Goal: Task Accomplishment & Management: Manage account settings

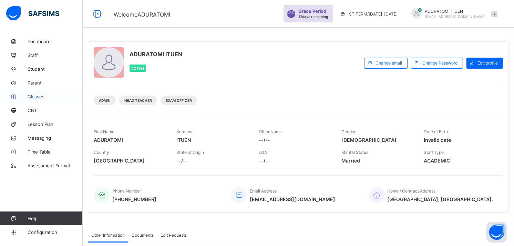
click at [41, 94] on span "Classes" at bounding box center [55, 97] width 55 height 6
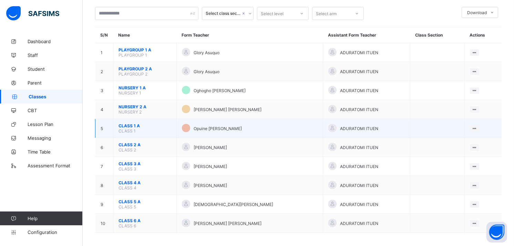
scroll to position [38, 0]
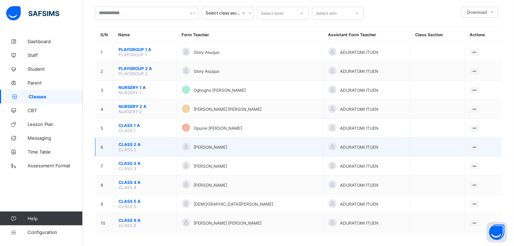
click at [132, 142] on span "CLASS 2 A" at bounding box center [145, 144] width 53 height 5
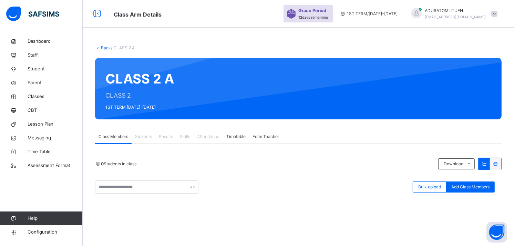
click at [103, 47] on link "Back" at bounding box center [106, 47] width 10 height 5
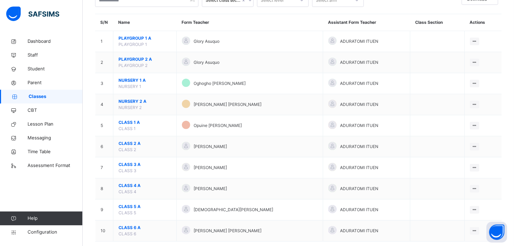
scroll to position [64, 0]
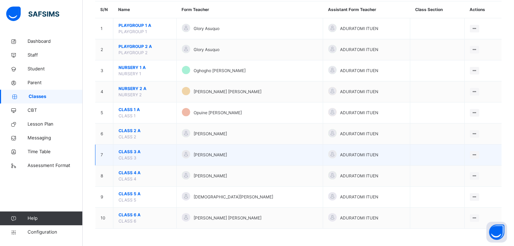
click at [126, 151] on span "CLASS 3 A" at bounding box center [145, 152] width 53 height 6
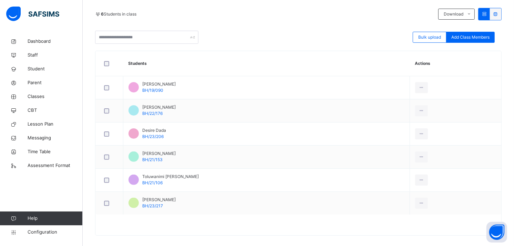
scroll to position [157, 0]
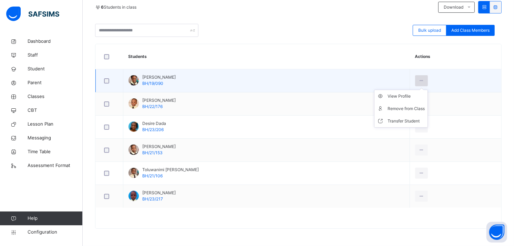
click at [425, 80] on icon at bounding box center [422, 81] width 6 height 6
click at [406, 108] on div "Remove from Class" at bounding box center [406, 108] width 37 height 7
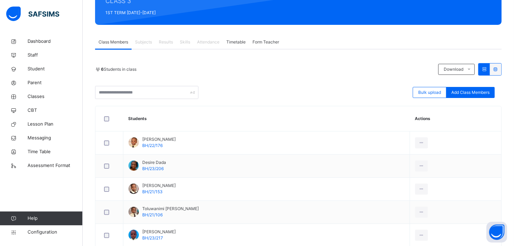
scroll to position [97, 0]
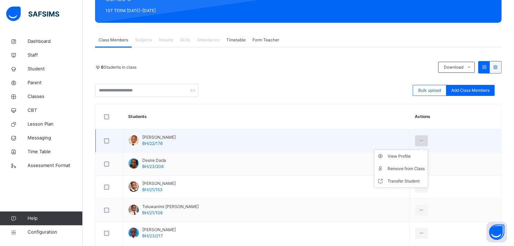
click at [425, 141] on div at bounding box center [421, 140] width 13 height 11
click at [401, 169] on div "Remove from Class" at bounding box center [406, 168] width 37 height 7
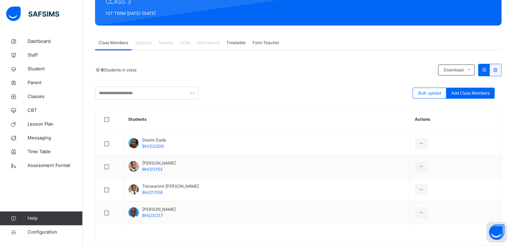
scroll to position [94, 0]
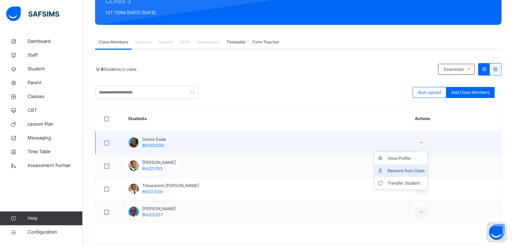
click at [407, 168] on div "Remove from Class" at bounding box center [406, 170] width 37 height 7
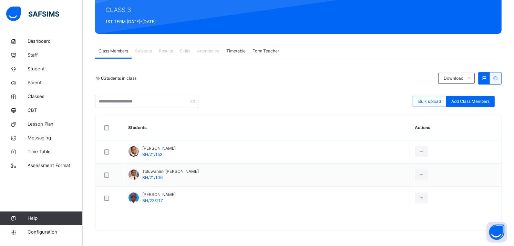
scroll to position [87, 0]
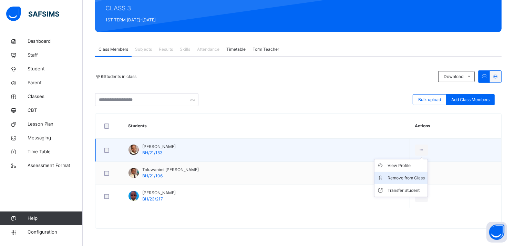
click at [412, 172] on li "Remove from Class" at bounding box center [401, 178] width 53 height 12
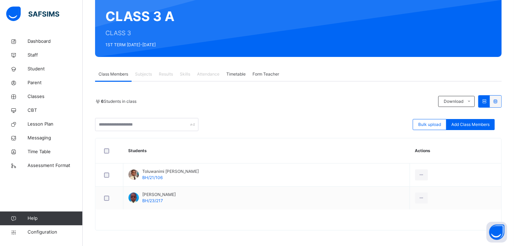
scroll to position [64, 0]
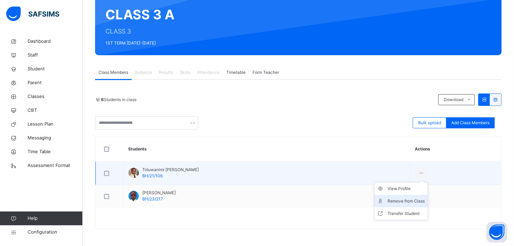
click at [409, 199] on div "Remove from Class" at bounding box center [406, 201] width 37 height 7
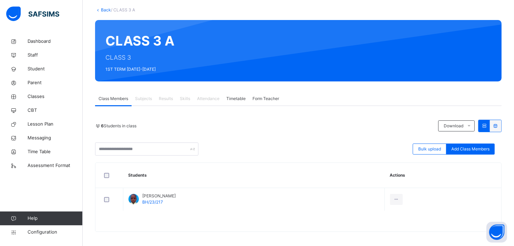
scroll to position [41, 0]
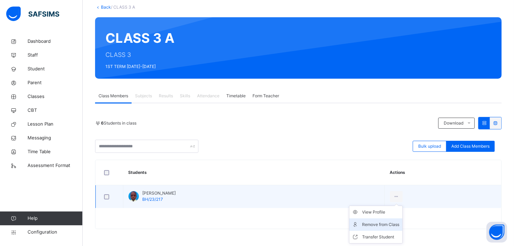
click at [363, 223] on div "Remove from Class" at bounding box center [381, 224] width 37 height 7
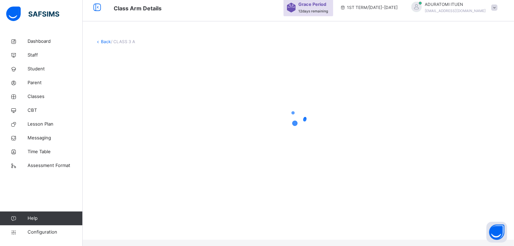
scroll to position [0, 0]
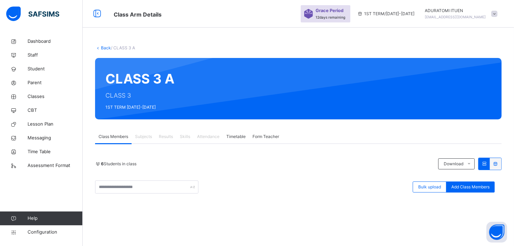
click at [103, 48] on link "Back" at bounding box center [106, 47] width 10 height 5
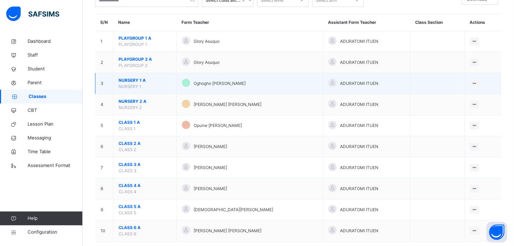
scroll to position [64, 0]
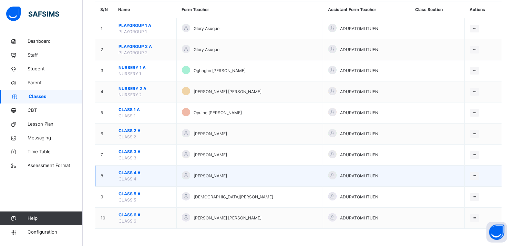
click at [124, 171] on span "CLASS 4 A" at bounding box center [145, 173] width 53 height 6
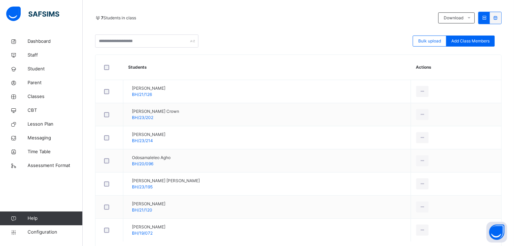
scroll to position [166, 0]
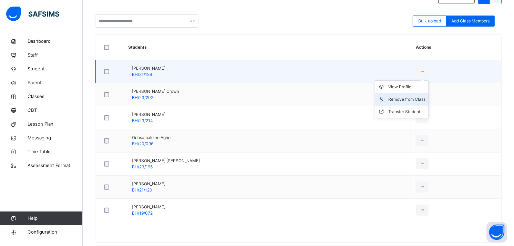
click at [400, 98] on div "Remove from Class" at bounding box center [407, 99] width 37 height 7
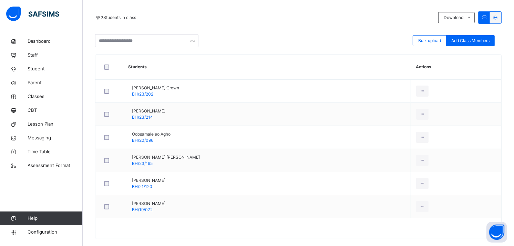
scroll to position [157, 0]
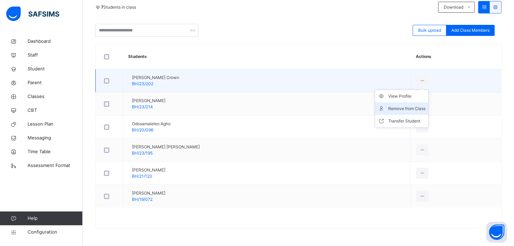
click at [400, 108] on div "Remove from Class" at bounding box center [407, 108] width 37 height 7
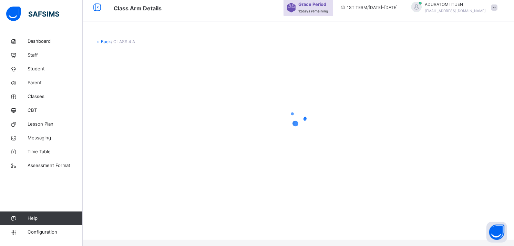
scroll to position [0, 0]
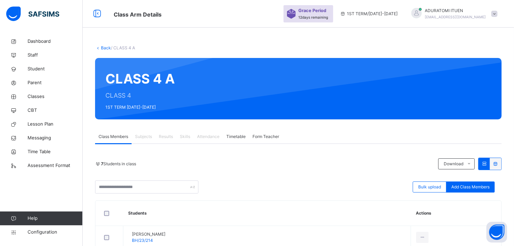
drag, startPoint x: 368, startPoint y: 79, endPoint x: 401, endPoint y: 36, distance: 54.6
click at [401, 36] on div "Back / CLASS 4 A CLASS 4 A CLASS 4 1ST TERM 2025-2026 Class Members Subjects Re…" at bounding box center [299, 206] width 432 height 345
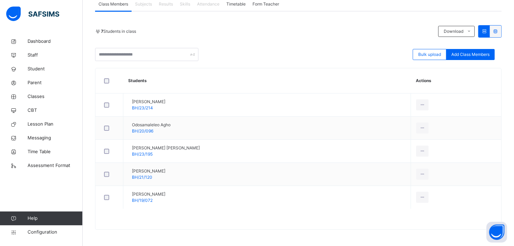
scroll to position [133, 0]
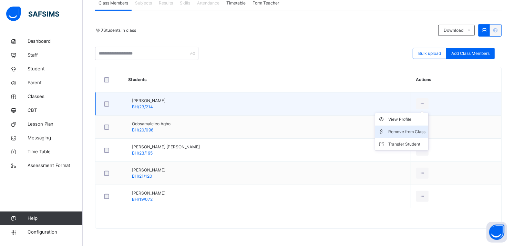
click at [389, 130] on div "Remove from Class" at bounding box center [407, 131] width 37 height 7
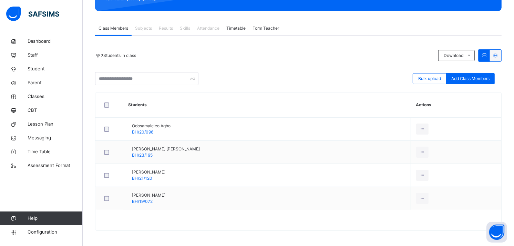
scroll to position [110, 0]
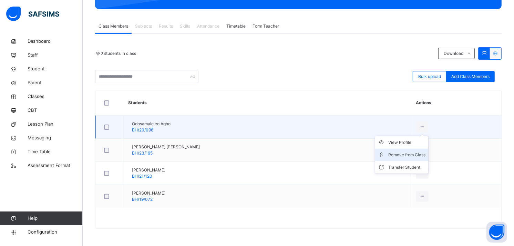
click at [389, 157] on div "Remove from Class" at bounding box center [407, 154] width 37 height 7
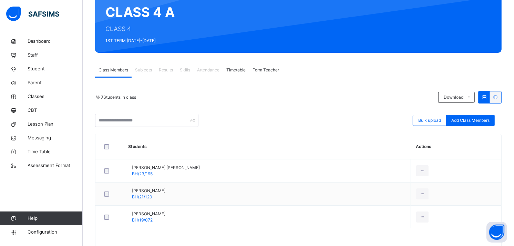
scroll to position [87, 0]
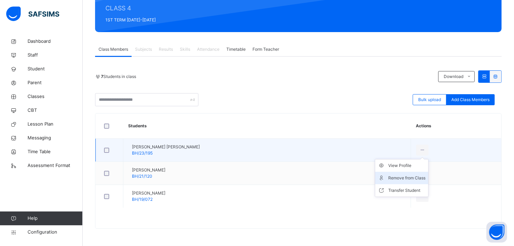
click at [400, 175] on div "Remove from Class" at bounding box center [407, 177] width 37 height 7
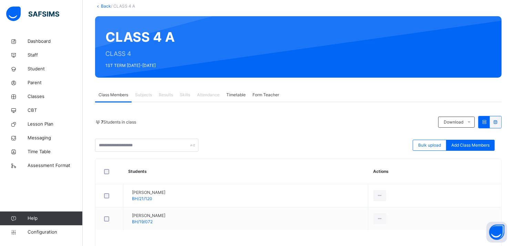
scroll to position [64, 0]
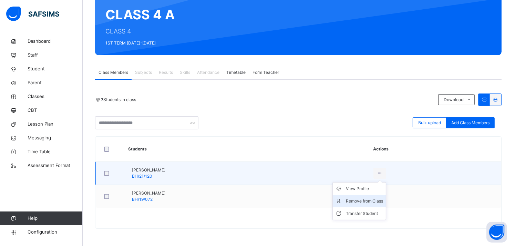
click at [385, 196] on li "Remove from Class" at bounding box center [359, 201] width 53 height 12
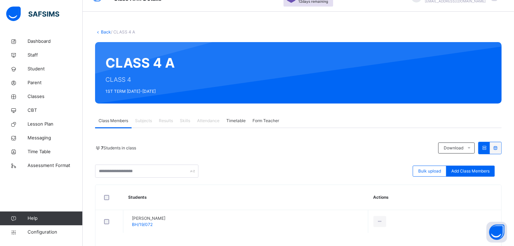
scroll to position [41, 0]
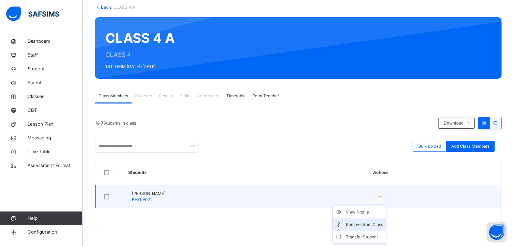
click at [352, 225] on div "Remove from Class" at bounding box center [364, 224] width 37 height 7
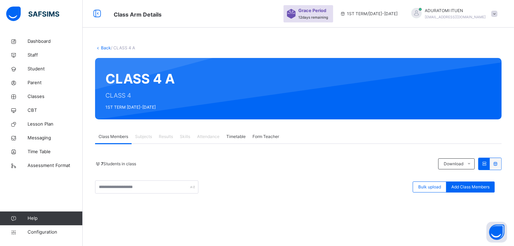
click at [102, 47] on link "Back" at bounding box center [106, 47] width 10 height 5
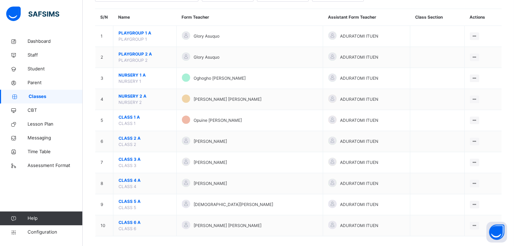
scroll to position [64, 0]
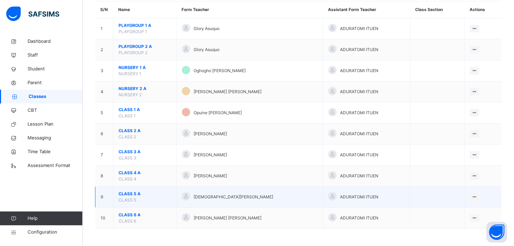
click at [133, 195] on span "CLASS 5 A" at bounding box center [145, 194] width 53 height 6
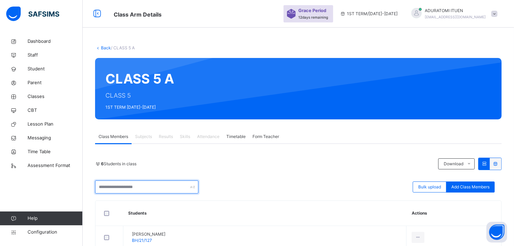
drag, startPoint x: 149, startPoint y: 174, endPoint x: 190, endPoint y: 79, distance: 102.7
click at [190, 79] on div "Back / CLASS 5 A CLASS 5 A CLASS 5 1ST TERM 2025-2026 Class Members Subjects Re…" at bounding box center [299, 218] width 432 height 368
click at [273, 142] on div "Form Teacher" at bounding box center [265, 137] width 33 height 14
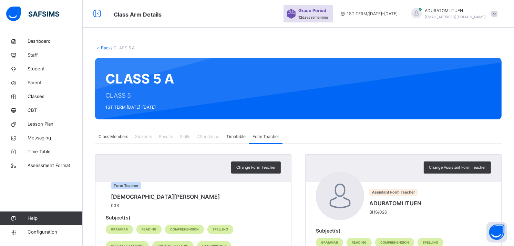
click at [107, 47] on link "Back" at bounding box center [106, 47] width 10 height 5
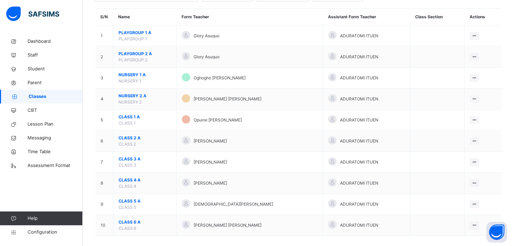
scroll to position [64, 0]
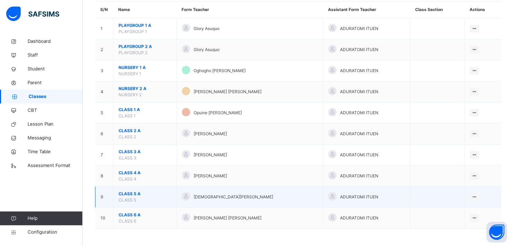
click at [129, 191] on span "CLASS 5 A" at bounding box center [145, 194] width 53 height 6
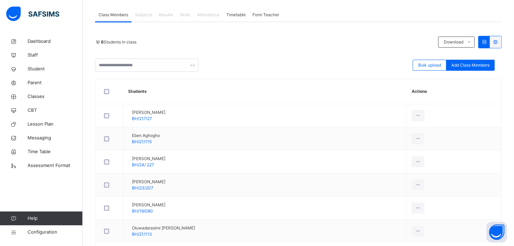
scroll to position [134, 0]
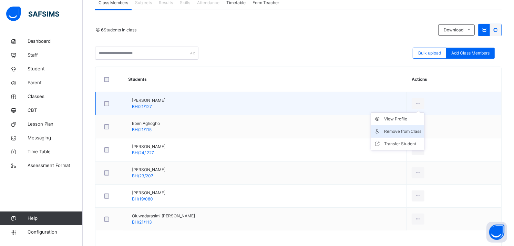
click at [404, 132] on div "Remove from Class" at bounding box center [402, 131] width 37 height 7
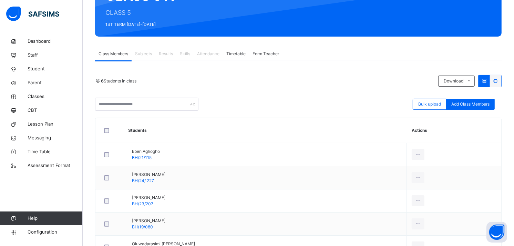
scroll to position [83, 0]
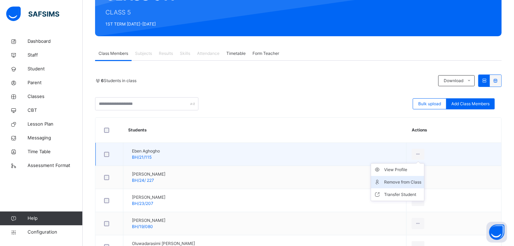
click at [412, 180] on div "Remove from Class" at bounding box center [402, 182] width 37 height 7
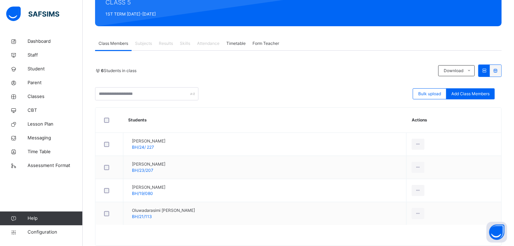
scroll to position [104, 0]
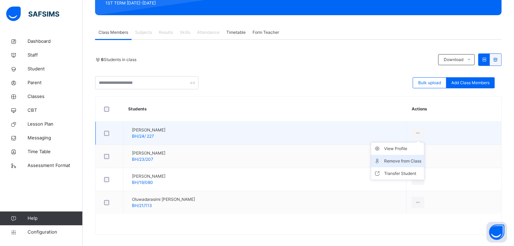
click at [407, 163] on div "Remove from Class" at bounding box center [402, 161] width 37 height 7
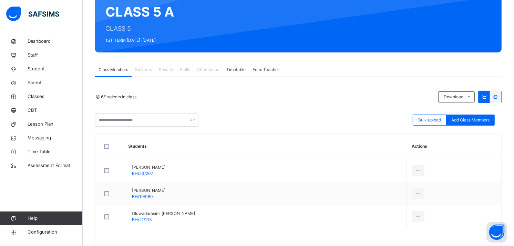
scroll to position [87, 0]
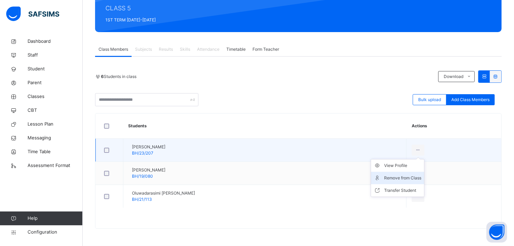
click at [407, 183] on li "Remove from Class" at bounding box center [397, 178] width 53 height 12
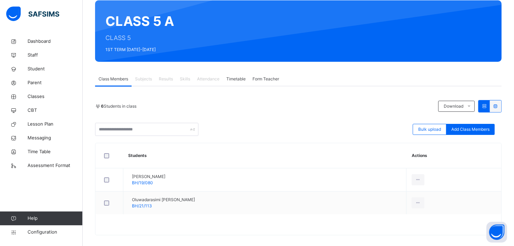
scroll to position [64, 0]
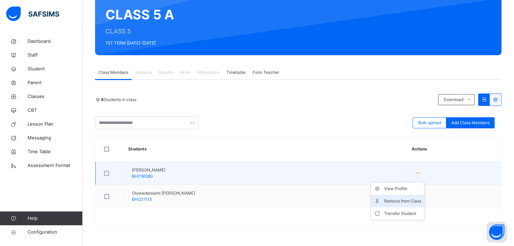
click at [415, 198] on div "Remove from Class" at bounding box center [402, 201] width 37 height 7
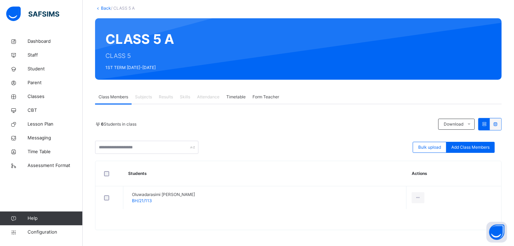
scroll to position [41, 0]
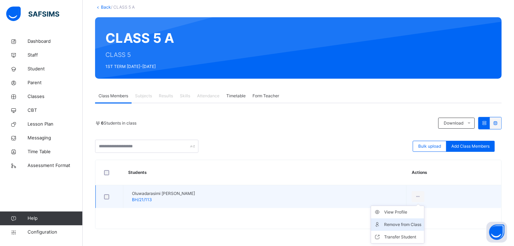
click at [412, 224] on div "Remove from Class" at bounding box center [402, 224] width 37 height 7
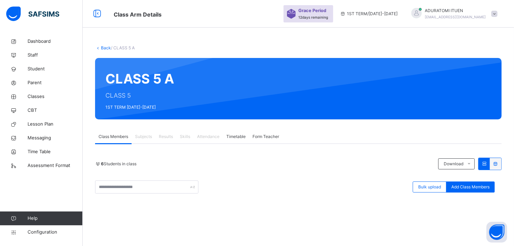
click at [103, 50] on link "Back" at bounding box center [106, 47] width 10 height 5
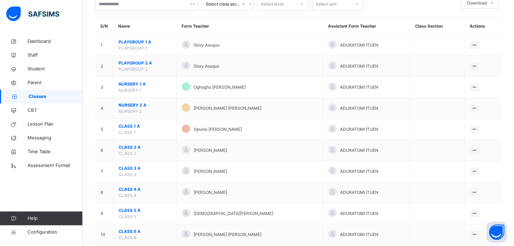
scroll to position [64, 0]
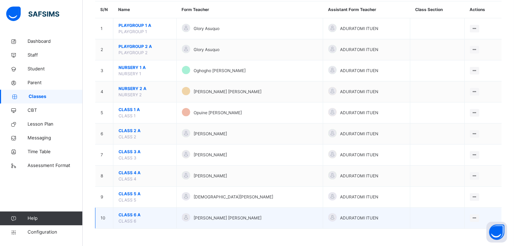
click at [128, 214] on span "CLASS 6 A" at bounding box center [145, 215] width 53 height 6
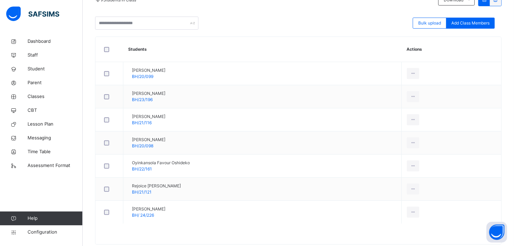
scroll to position [165, 0]
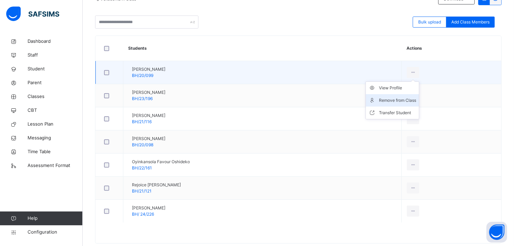
click at [413, 98] on div "Remove from Class" at bounding box center [397, 100] width 37 height 7
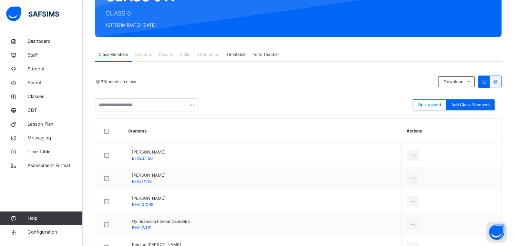
scroll to position [91, 0]
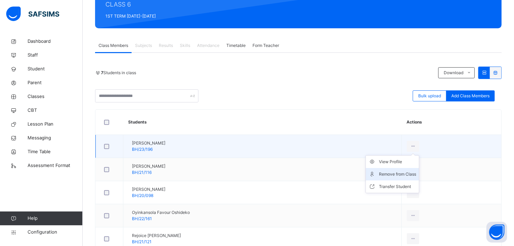
click at [402, 172] on div "Remove from Class" at bounding box center [397, 174] width 37 height 7
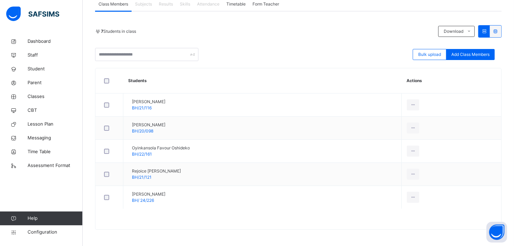
scroll to position [133, 0]
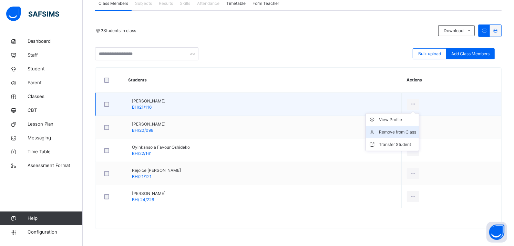
click at [401, 130] on div "Remove from Class" at bounding box center [397, 132] width 37 height 7
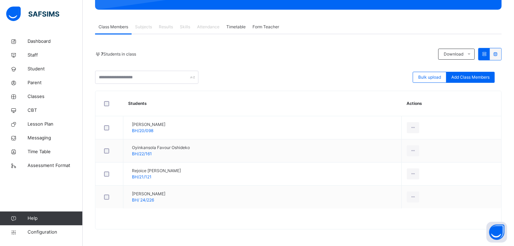
scroll to position [110, 0]
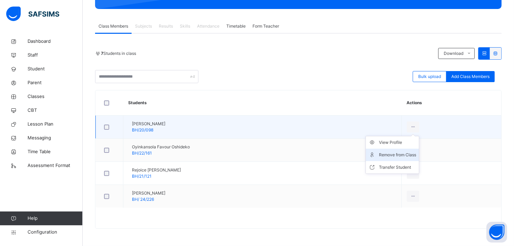
click at [409, 152] on div "Remove from Class" at bounding box center [397, 154] width 37 height 7
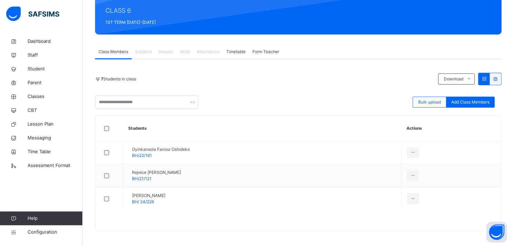
scroll to position [87, 0]
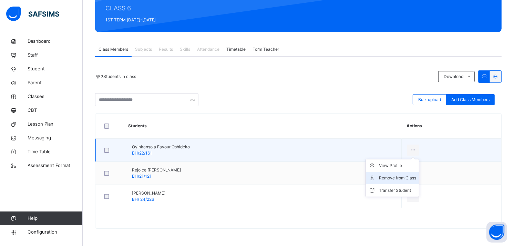
click at [399, 181] on div "Remove from Class" at bounding box center [397, 177] width 37 height 7
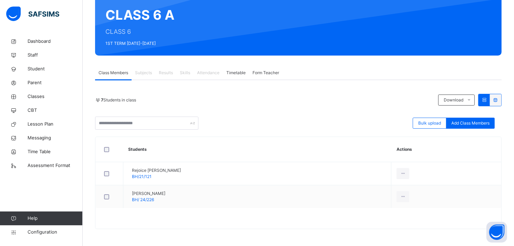
scroll to position [64, 0]
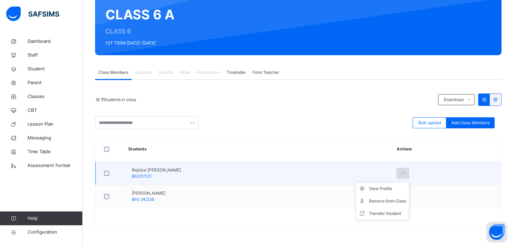
click at [406, 170] on icon at bounding box center [403, 173] width 6 height 6
click at [401, 204] on div "Remove from Class" at bounding box center [387, 201] width 37 height 7
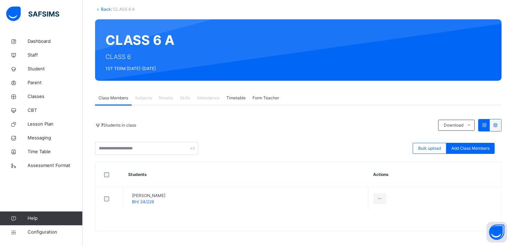
scroll to position [41, 0]
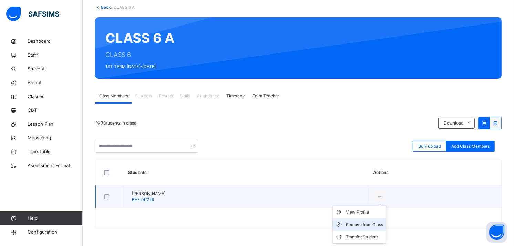
click at [383, 222] on div "Remove from Class" at bounding box center [364, 224] width 37 height 7
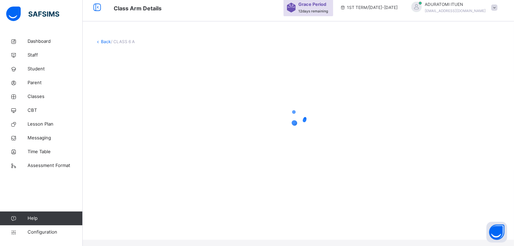
scroll to position [0, 0]
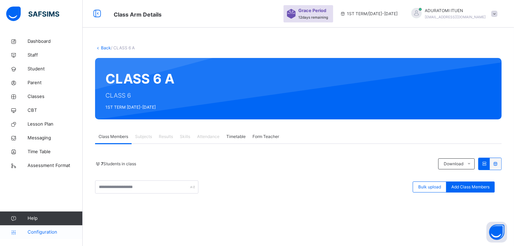
click at [42, 233] on span "Configuration" at bounding box center [55, 232] width 55 height 7
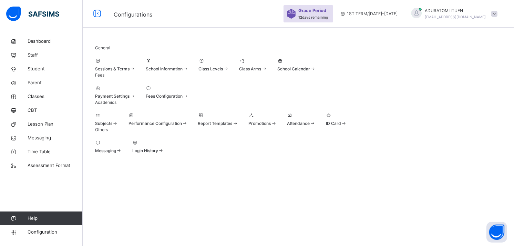
click at [277, 127] on div "Promotions" at bounding box center [263, 123] width 28 height 6
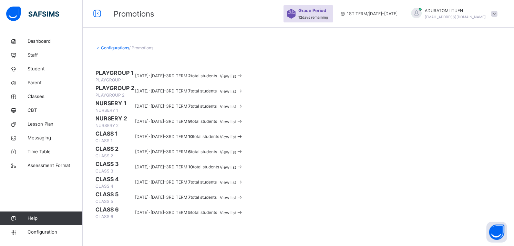
scroll to position [2, 0]
click at [127, 77] on span "PLAYGROUP 1" at bounding box center [114, 73] width 39 height 8
click at [124, 77] on span "PLAYGROUP 1" at bounding box center [114, 73] width 39 height 8
click at [188, 83] on td "2024-2025 - 3RD TERM" at bounding box center [161, 75] width 53 height 15
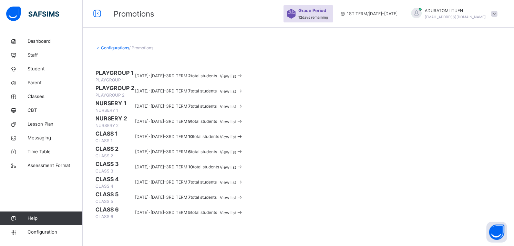
click at [243, 79] on icon at bounding box center [239, 75] width 7 height 7
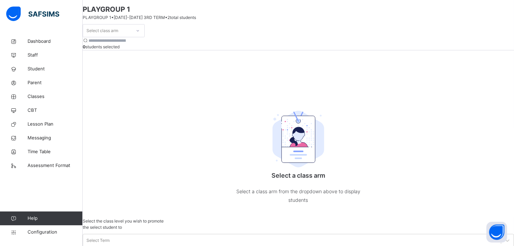
scroll to position [48, 0]
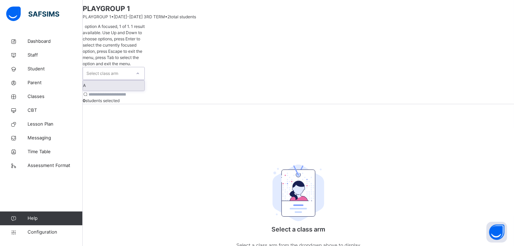
click at [140, 70] on icon at bounding box center [138, 73] width 4 height 7
click at [142, 80] on div "A" at bounding box center [113, 85] width 61 height 10
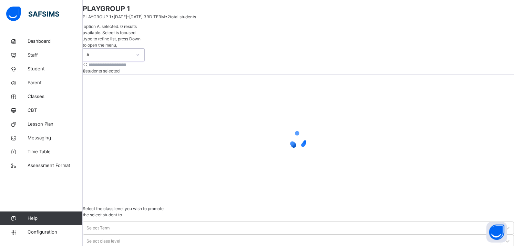
scroll to position [31, 0]
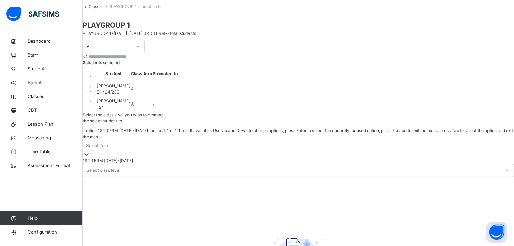
click at [90, 151] on icon at bounding box center [86, 154] width 7 height 7
click at [411, 158] on div "1ST TERM 2025-2026" at bounding box center [299, 161] width 432 height 6
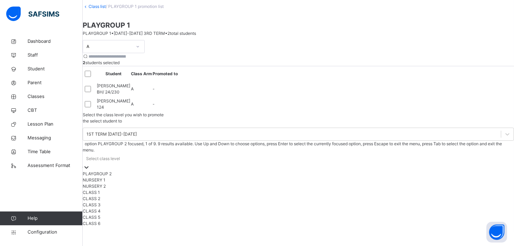
click at [90, 164] on div at bounding box center [86, 167] width 7 height 7
click at [469, 171] on div "PLAYGROUP 2" at bounding box center [299, 174] width 432 height 6
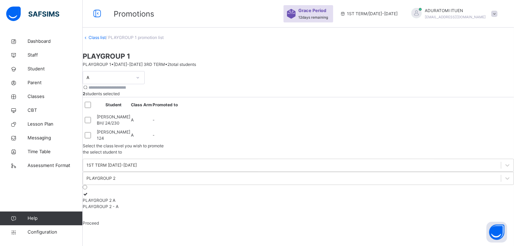
click at [435, 203] on div "PLAYGROUP 2 - A" at bounding box center [299, 206] width 432 height 6
click at [423, 220] on div "Proceed" at bounding box center [299, 223] width 432 height 6
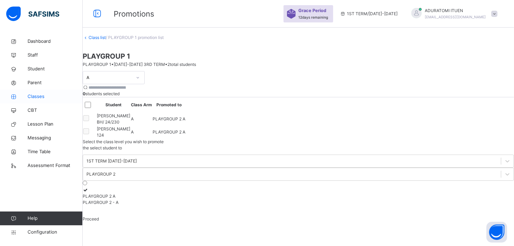
click at [38, 94] on span "Classes" at bounding box center [55, 96] width 55 height 7
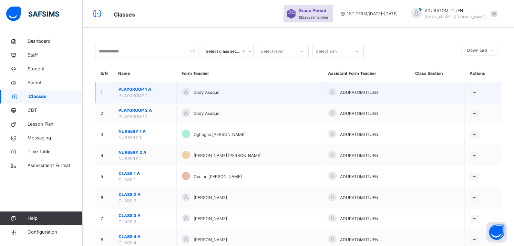
click at [128, 88] on span "PLAYGROUP 1 A" at bounding box center [145, 89] width 53 height 6
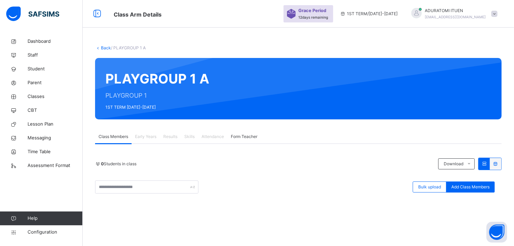
click at [108, 53] on div "Back / PLAYGROUP 1 A PLAYGROUP 1 A PLAYGROUP 1 1ST TERM 2025-2026 Class Members…" at bounding box center [299, 191] width 432 height 314
click at [104, 47] on link "Back" at bounding box center [106, 47] width 10 height 5
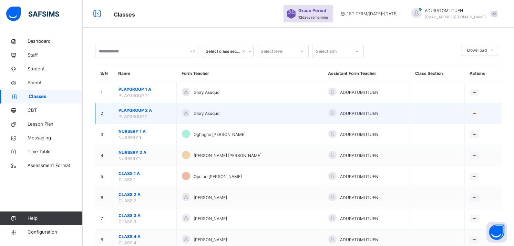
click at [125, 109] on span "PLAYGROUP 2 A" at bounding box center [145, 110] width 53 height 6
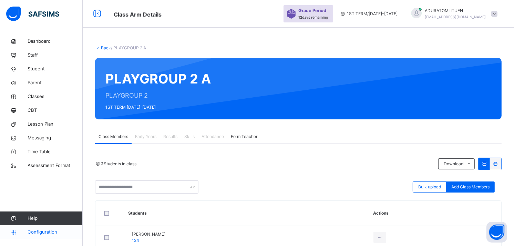
click at [46, 233] on span "Configuration" at bounding box center [55, 232] width 55 height 7
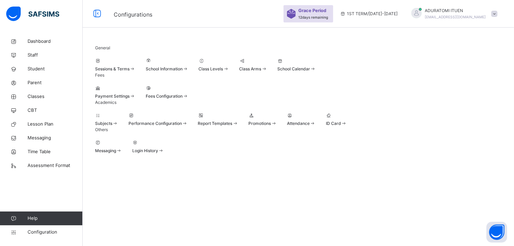
click at [277, 119] on div at bounding box center [263, 115] width 28 height 6
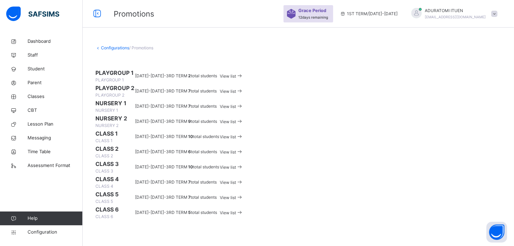
click at [236, 94] on span "View list" at bounding box center [228, 91] width 16 height 5
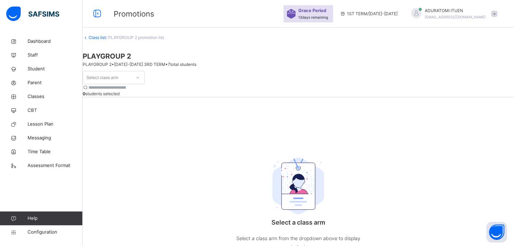
click at [140, 75] on icon at bounding box center [138, 77] width 4 height 7
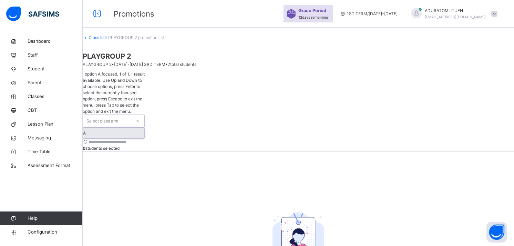
click at [144, 128] on div "A" at bounding box center [113, 133] width 61 height 10
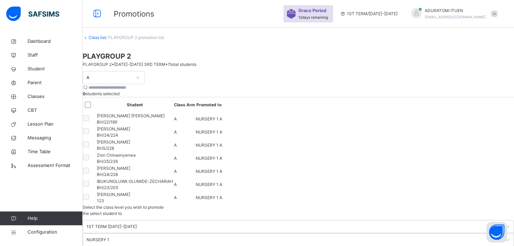
click at [106, 40] on link "Class list" at bounding box center [97, 37] width 17 height 5
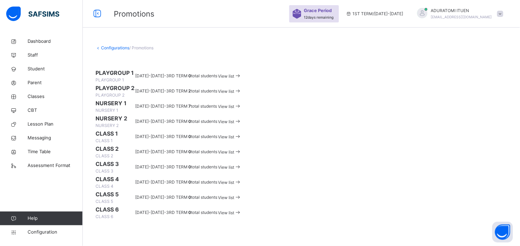
click at [110, 48] on link "Configurations" at bounding box center [115, 47] width 28 height 5
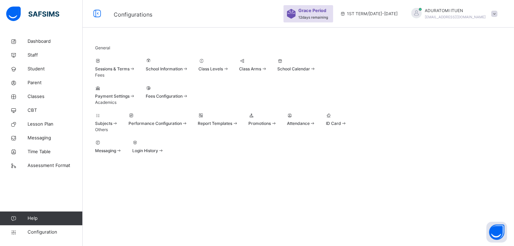
click at [277, 127] on div "Promotions" at bounding box center [263, 119] width 28 height 14
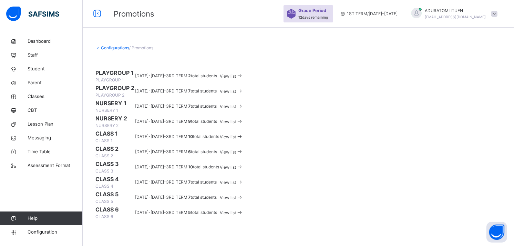
scroll to position [52, 0]
click at [236, 109] on span "View list" at bounding box center [228, 106] width 16 height 5
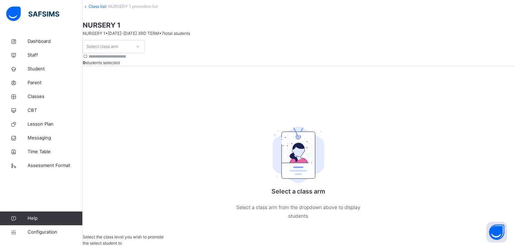
scroll to position [48, 0]
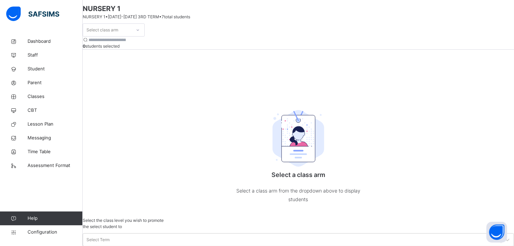
click at [144, 36] on div at bounding box center [138, 29] width 12 height 11
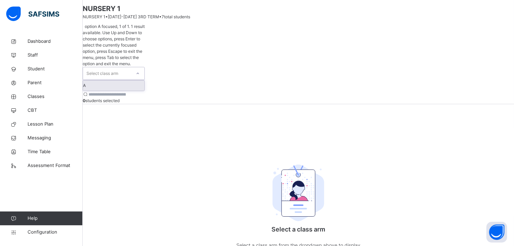
click at [144, 80] on div "A" at bounding box center [113, 85] width 61 height 10
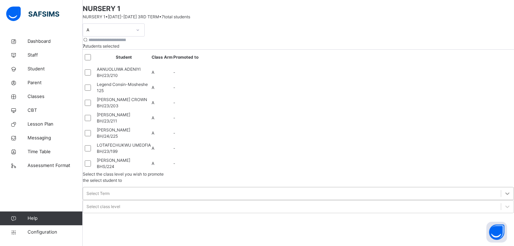
click at [502, 187] on div at bounding box center [508, 193] width 12 height 12
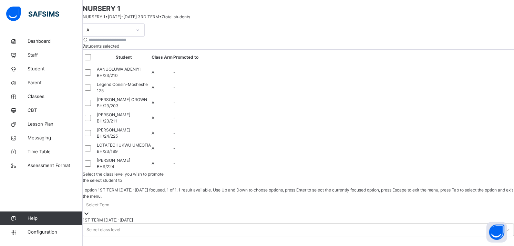
click at [403, 217] on div "1ST TERM 2025-2026" at bounding box center [299, 220] width 432 height 6
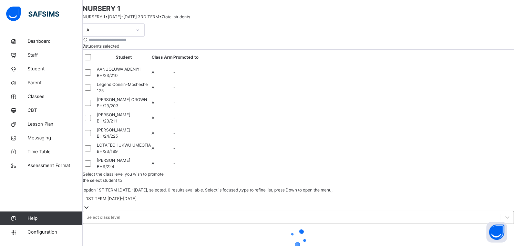
click at [120, 214] on div "Select class level" at bounding box center [104, 217] width 34 height 6
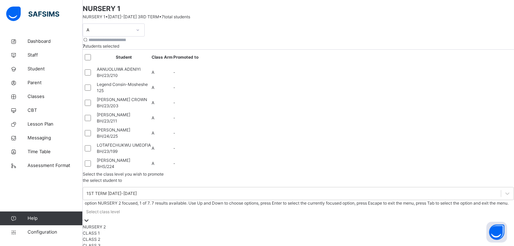
click at [449, 224] on div "NURSERY 2" at bounding box center [299, 227] width 432 height 6
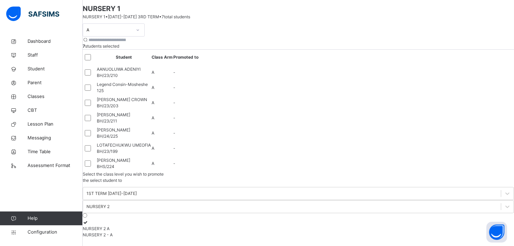
click at [442, 232] on div "NURSERY 2 - A" at bounding box center [299, 235] width 432 height 6
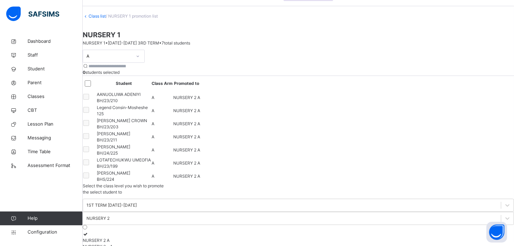
scroll to position [20, 0]
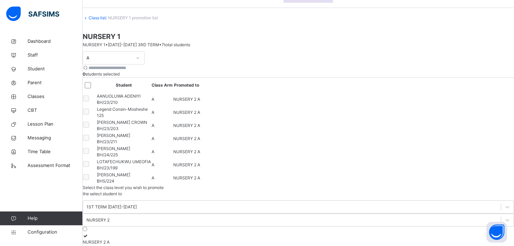
click at [106, 20] on link "Class list" at bounding box center [97, 17] width 17 height 5
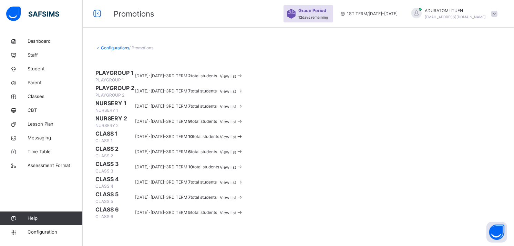
scroll to position [87, 0]
click at [236, 119] on span "View list" at bounding box center [228, 121] width 16 height 5
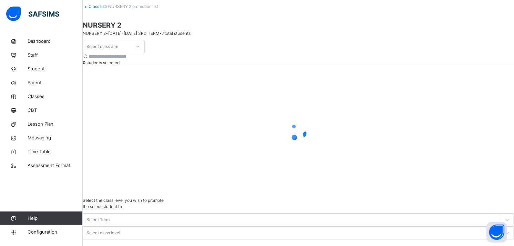
scroll to position [48, 0]
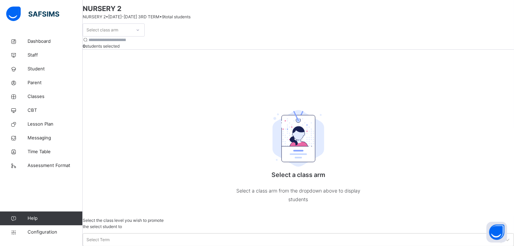
click at [144, 36] on div at bounding box center [138, 29] width 12 height 11
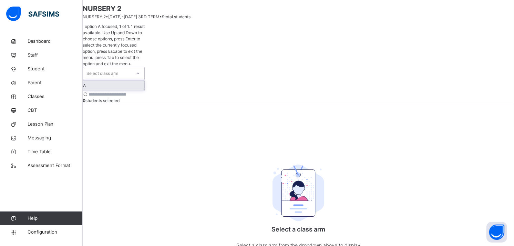
click at [144, 80] on div "A" at bounding box center [113, 85] width 61 height 10
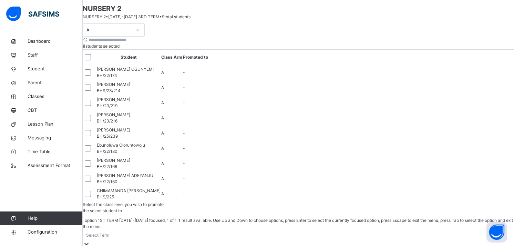
click at [90, 240] on div at bounding box center [86, 243] width 7 height 7
click at [409, 245] on div "1ST TERM 2025-2026" at bounding box center [299, 250] width 432 height 6
click at [120, 244] on div "Select class level" at bounding box center [104, 247] width 34 height 6
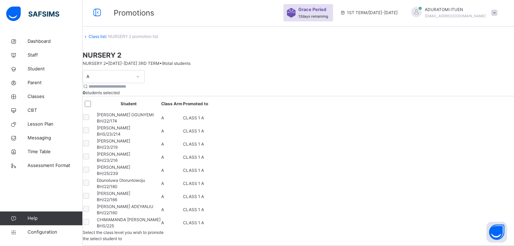
scroll to position [0, 0]
click at [106, 40] on link "Class list" at bounding box center [97, 37] width 17 height 5
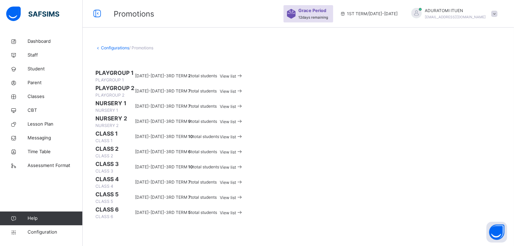
scroll to position [71, 0]
click at [243, 141] on div "View list" at bounding box center [231, 137] width 23 height 8
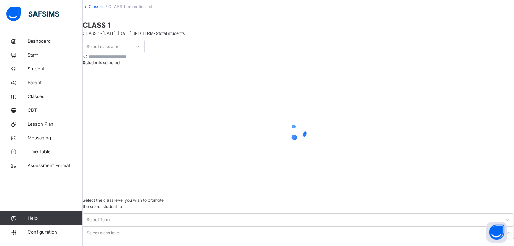
scroll to position [48, 0]
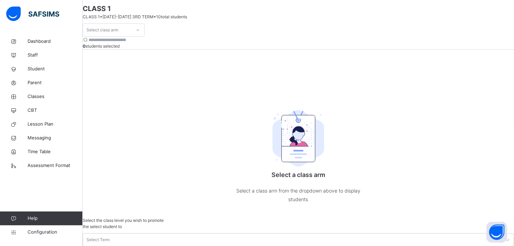
click at [144, 36] on div at bounding box center [138, 29] width 12 height 11
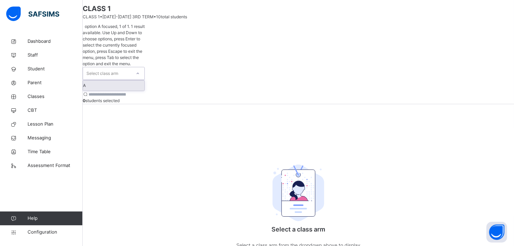
click at [144, 80] on div "A" at bounding box center [113, 85] width 61 height 10
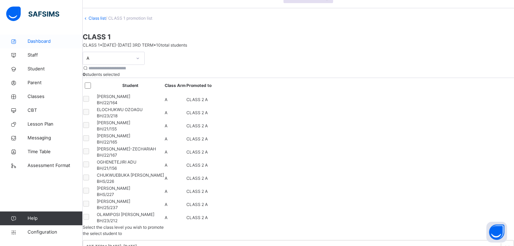
scroll to position [19, 0]
click at [106, 21] on link "Class list" at bounding box center [97, 18] width 17 height 5
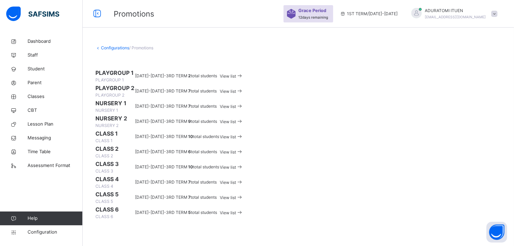
scroll to position [174, 0]
click at [236, 149] on span "View list" at bounding box center [228, 151] width 16 height 5
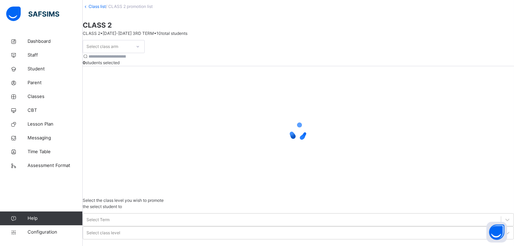
scroll to position [48, 0]
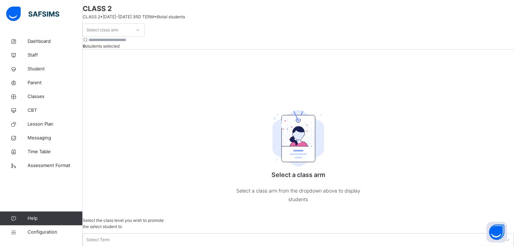
click at [140, 33] on icon at bounding box center [138, 30] width 4 height 7
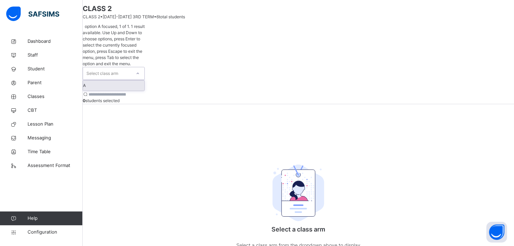
click at [144, 80] on div "A" at bounding box center [113, 85] width 61 height 10
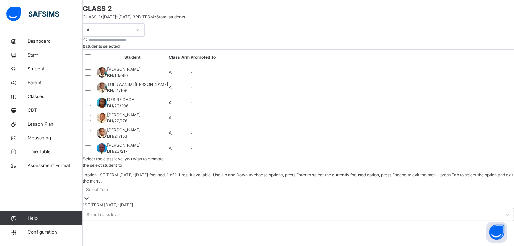
click at [394, 184] on div "Select Term" at bounding box center [299, 193] width 432 height 18
click at [394, 202] on div "1ST TERM 2025-2026" at bounding box center [299, 205] width 432 height 6
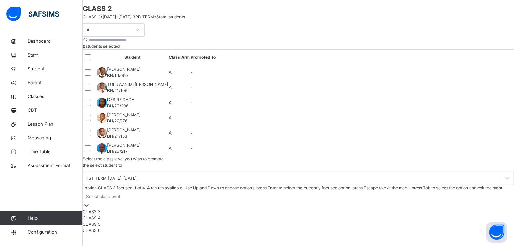
click at [120, 193] on div "Select class level" at bounding box center [103, 196] width 34 height 6
click at [457, 209] on div "CLASS 3" at bounding box center [299, 212] width 432 height 6
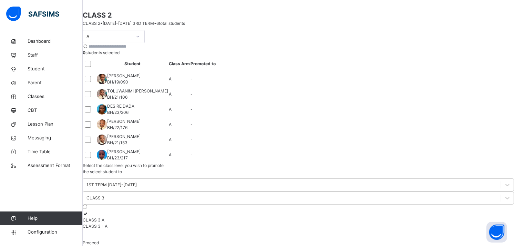
click at [401, 217] on div "CLASS 3 A" at bounding box center [299, 220] width 432 height 6
click at [428, 240] on div "Proceed" at bounding box center [299, 243] width 432 height 6
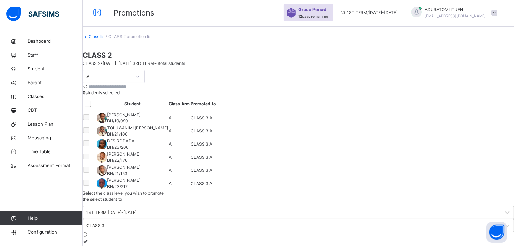
scroll to position [0, 0]
click at [106, 40] on link "Class list" at bounding box center [97, 37] width 17 height 5
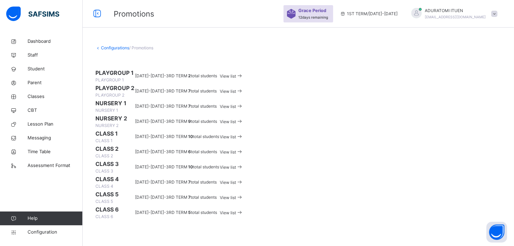
scroll to position [152, 0]
click at [243, 163] on div "View list" at bounding box center [231, 167] width 23 height 8
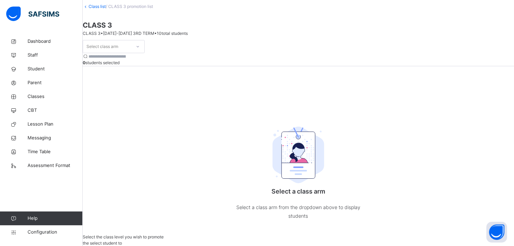
scroll to position [48, 0]
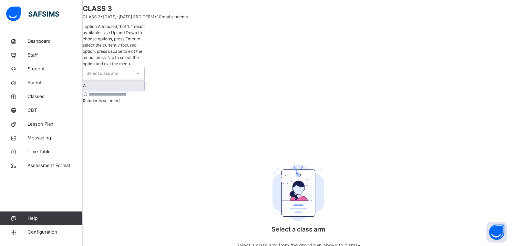
click at [140, 70] on icon at bounding box center [138, 73] width 4 height 7
click at [144, 80] on div "A" at bounding box center [113, 85] width 61 height 10
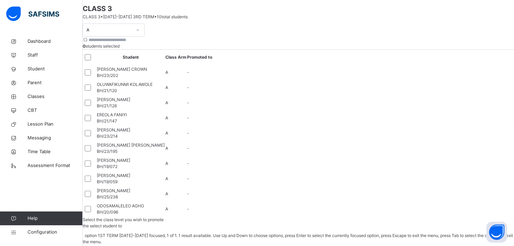
drag, startPoint x: 405, startPoint y: 93, endPoint x: 453, endPoint y: 77, distance: 50.6
click at [453, 216] on div "Select the class level you wish to promote the select student to option 1ST TER…" at bounding box center [299, 248] width 432 height 65
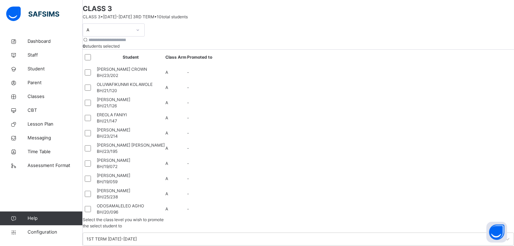
click at [96, 64] on div at bounding box center [89, 57] width 13 height 14
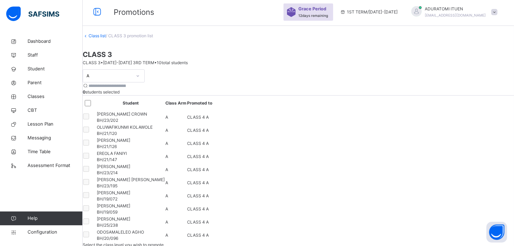
scroll to position [0, 0]
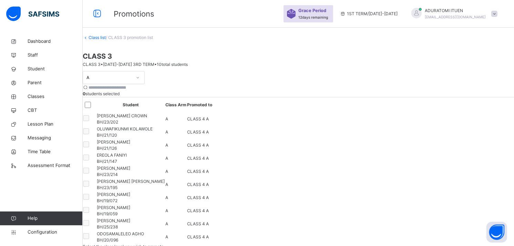
click at [106, 40] on link "Class list" at bounding box center [97, 37] width 17 height 5
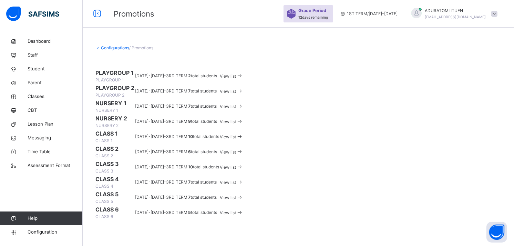
scroll to position [100, 0]
click at [236, 185] on span "View list" at bounding box center [228, 182] width 16 height 5
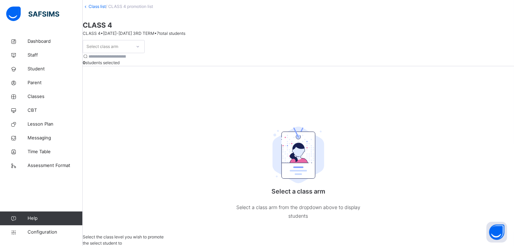
scroll to position [48, 0]
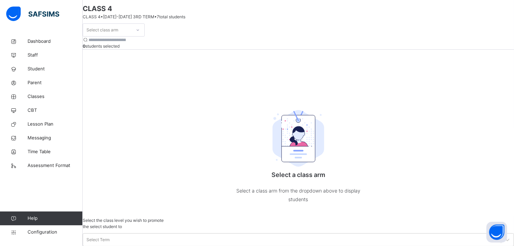
click at [140, 33] on icon at bounding box center [138, 30] width 4 height 7
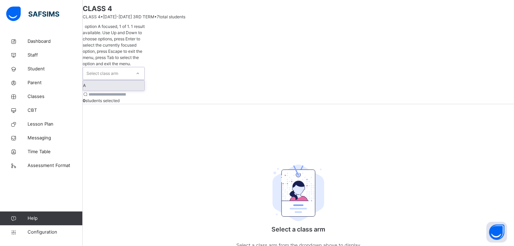
click at [142, 80] on div "A" at bounding box center [113, 85] width 61 height 10
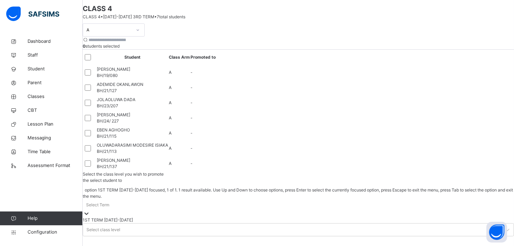
drag, startPoint x: 407, startPoint y: 70, endPoint x: 402, endPoint y: 91, distance: 21.6
click at [402, 187] on div "option 1ST TERM 2025-2026 focused, 1 of 1. 1 result available. Use Up and Down …" at bounding box center [299, 205] width 432 height 36
click at [402, 217] on div "1ST TERM 2025-2026" at bounding box center [299, 220] width 432 height 6
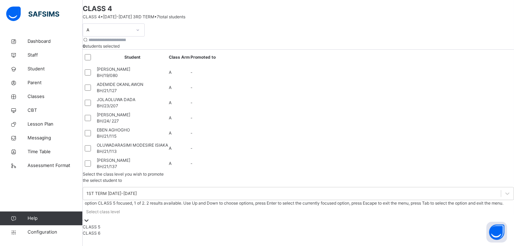
click at [120, 209] on div "Select class level" at bounding box center [103, 212] width 34 height 6
click at [440, 224] on div "CLASS 5" at bounding box center [299, 227] width 432 height 6
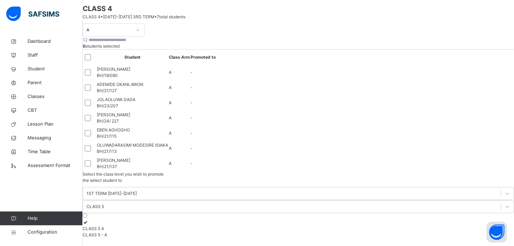
click at [375, 219] on div at bounding box center [299, 222] width 432 height 6
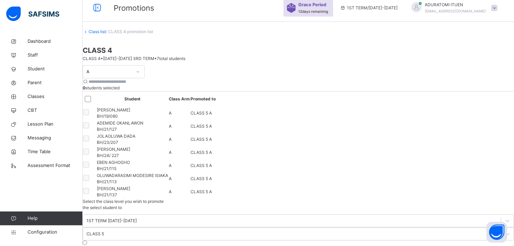
scroll to position [0, 0]
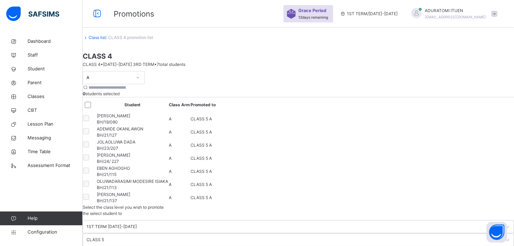
click at [106, 40] on link "Class list" at bounding box center [97, 37] width 17 height 5
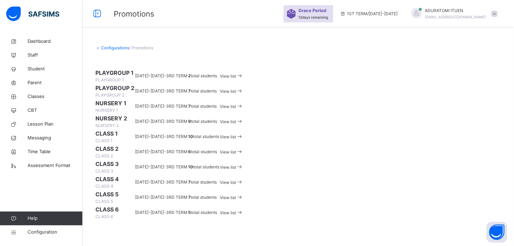
scroll to position [181, 0]
click at [236, 195] on span "View list" at bounding box center [228, 197] width 16 height 5
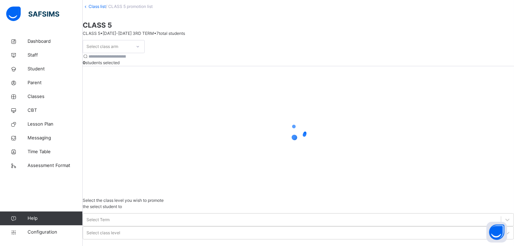
scroll to position [48, 0]
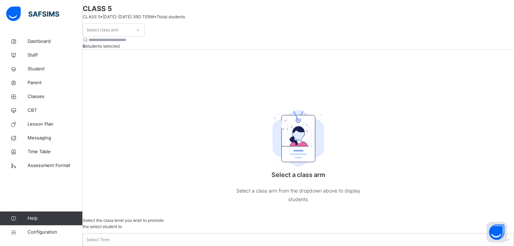
click at [118, 37] on div "Select class arm" at bounding box center [103, 29] width 32 height 13
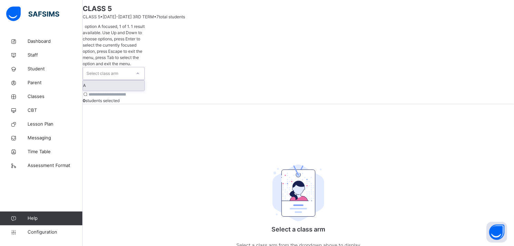
click at [128, 80] on div "A" at bounding box center [113, 85] width 61 height 10
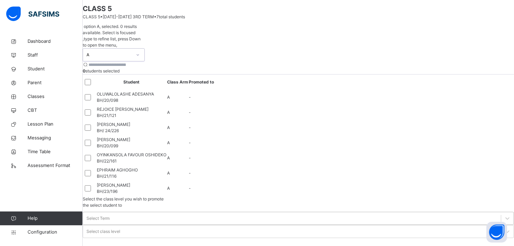
click at [397, 213] on div "Select Term" at bounding box center [292, 218] width 418 height 11
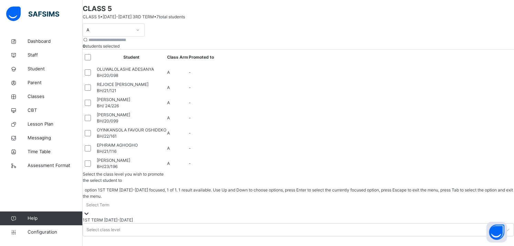
click at [396, 217] on div "1ST TERM 2025-2026" at bounding box center [299, 220] width 432 height 6
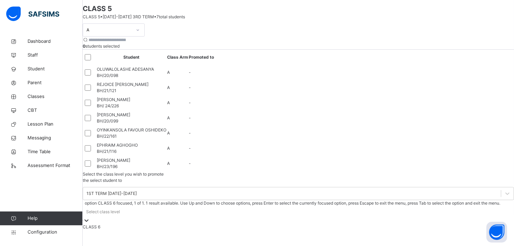
click at [120, 209] on div "Select class level" at bounding box center [103, 212] width 34 height 6
click at [453, 224] on div "CLASS 6" at bounding box center [299, 227] width 432 height 6
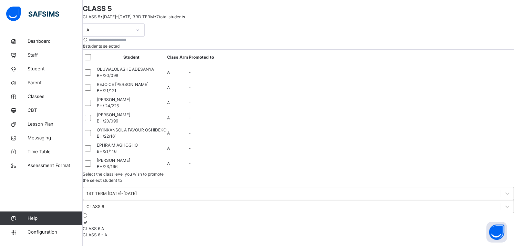
click at [398, 225] on div "CLASS 6 A" at bounding box center [299, 228] width 432 height 6
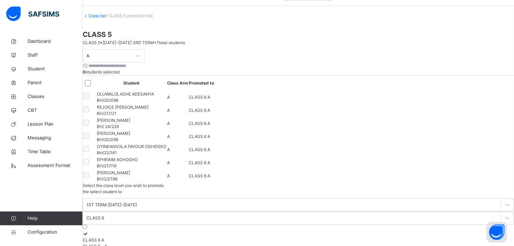
scroll to position [8, 0]
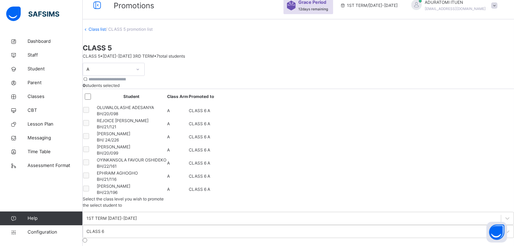
click at [106, 32] on link "Class list" at bounding box center [97, 29] width 17 height 5
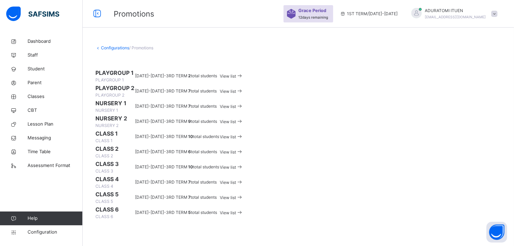
scroll to position [100, 0]
click at [236, 185] on span "View list" at bounding box center [228, 182] width 16 height 5
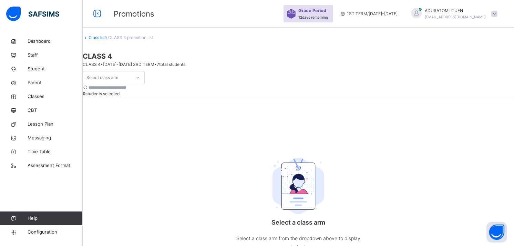
click at [105, 40] on link "Class list" at bounding box center [97, 37] width 17 height 5
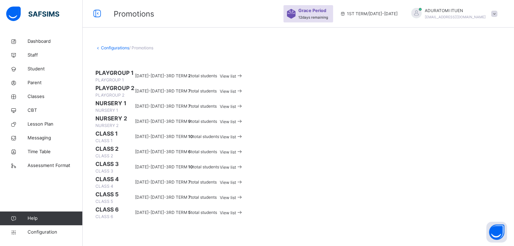
scroll to position [181, 0]
click at [236, 210] on span "View list" at bounding box center [228, 212] width 16 height 5
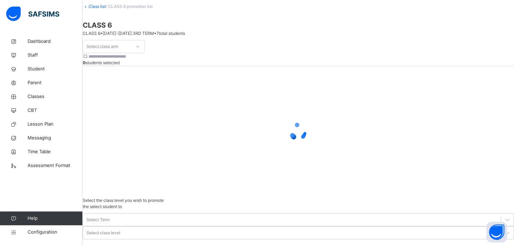
scroll to position [48, 0]
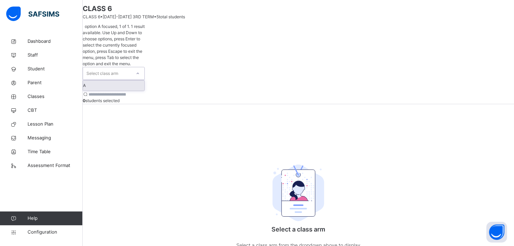
click at [144, 68] on div at bounding box center [138, 73] width 12 height 11
click at [144, 80] on div "A" at bounding box center [113, 85] width 61 height 10
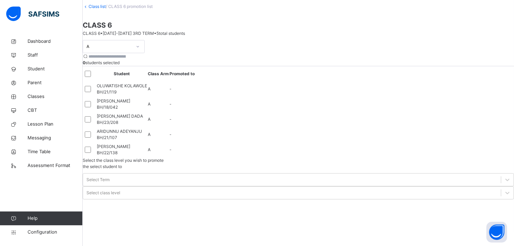
click at [400, 170] on span at bounding box center [299, 171] width 432 height 3
click at [401, 174] on div "Select Term" at bounding box center [292, 179] width 418 height 11
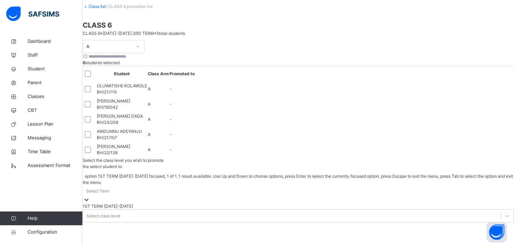
click at [401, 203] on div "1ST TERM 2025-2026" at bounding box center [299, 206] width 432 height 6
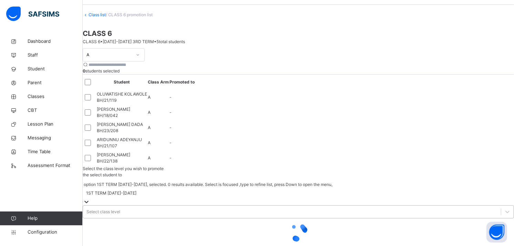
click at [120, 209] on div "Select class level" at bounding box center [104, 212] width 34 height 6
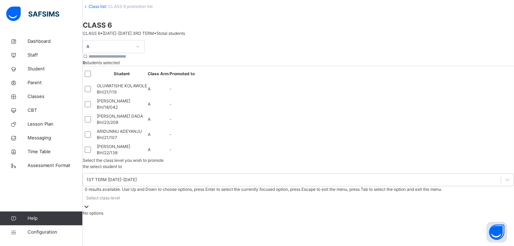
click at [449, 210] on div "No options" at bounding box center [299, 213] width 432 height 6
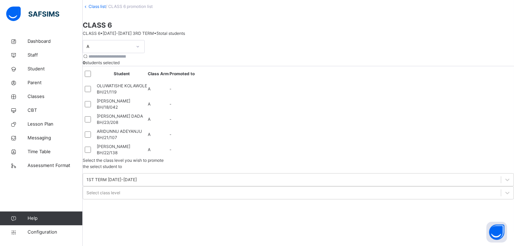
click at [345, 145] on div "A 0 students selected Student Class Arm Promoted to OLUWATISHE KOLAWOLE BH/21/1…" at bounding box center [299, 98] width 432 height 117
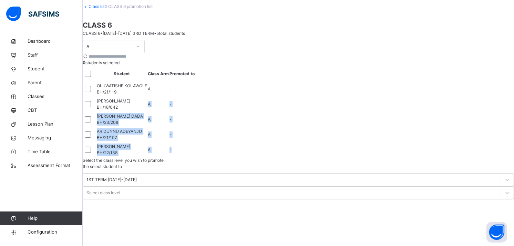
drag, startPoint x: 345, startPoint y: 145, endPoint x: 214, endPoint y: 157, distance: 131.5
click at [214, 157] on div "A 0 students selected Student Class Arm Promoted to OLUWATISHE KOLAWOLE BH/21/1…" at bounding box center [299, 98] width 432 height 117
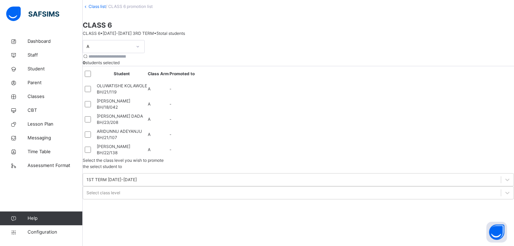
drag, startPoint x: 214, startPoint y: 157, endPoint x: 199, endPoint y: 46, distance: 111.6
click at [185, 36] on span "CLASS 6 • 2024-2025 3RD TERM • 5 total students" at bounding box center [134, 33] width 102 height 5
click at [106, 9] on link "Class list" at bounding box center [97, 6] width 17 height 5
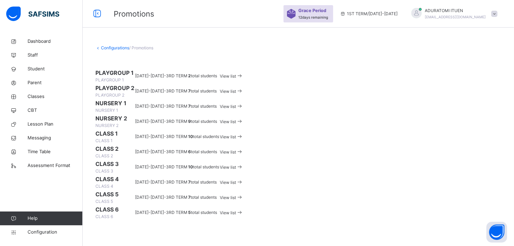
scroll to position [181, 0]
click at [42, 90] on link "Classes" at bounding box center [41, 97] width 83 height 14
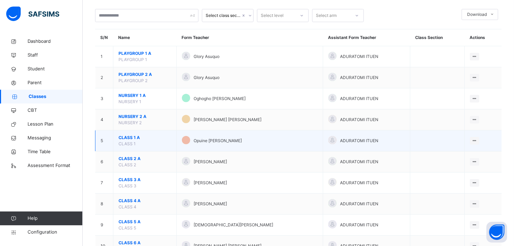
scroll to position [64, 0]
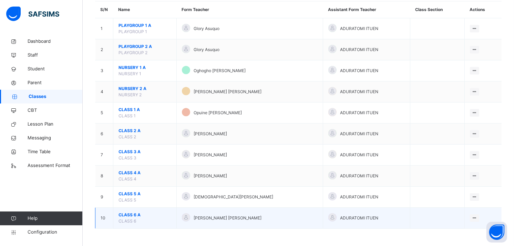
click at [132, 216] on span "CLASS 6 A" at bounding box center [145, 215] width 53 height 6
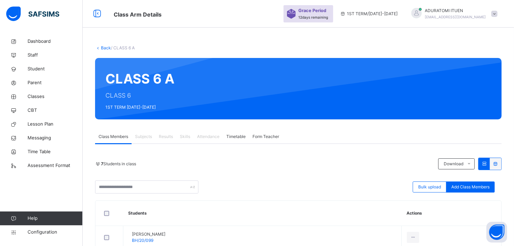
click at [105, 49] on link "Back" at bounding box center [106, 47] width 10 height 5
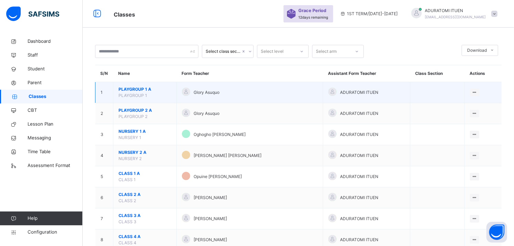
click at [132, 90] on span "PLAYGROUP 1 A" at bounding box center [145, 89] width 53 height 6
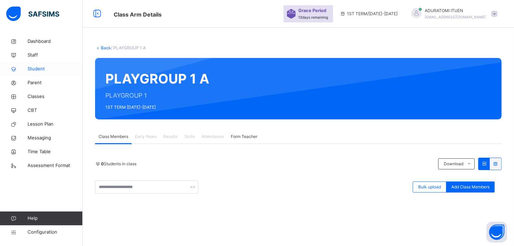
click at [31, 69] on span "Student" at bounding box center [55, 68] width 55 height 7
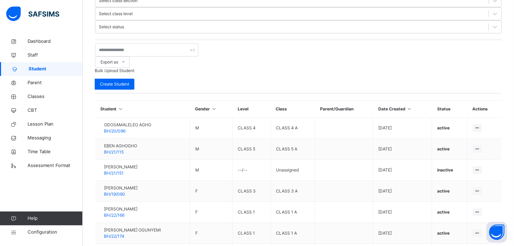
scroll to position [226, 0]
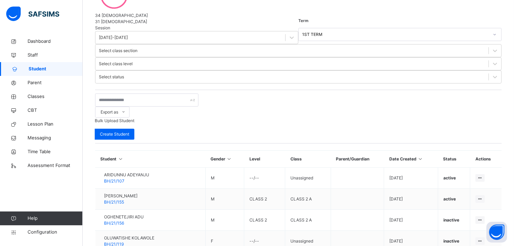
scroll to position [155, 0]
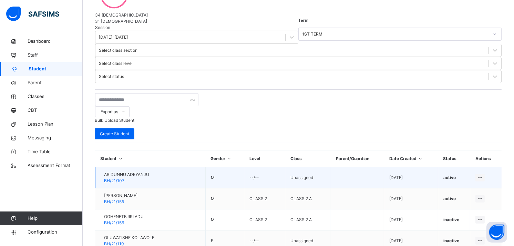
click at [132, 171] on span "ARIDUNNU ADEYANJU" at bounding box center [126, 174] width 45 height 6
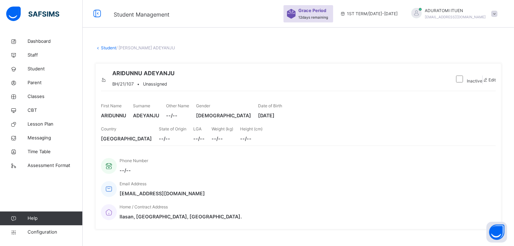
click at [107, 46] on link "Student" at bounding box center [108, 47] width 15 height 5
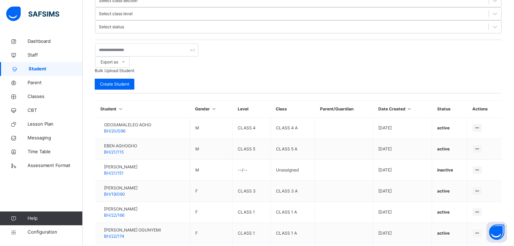
scroll to position [226, 0]
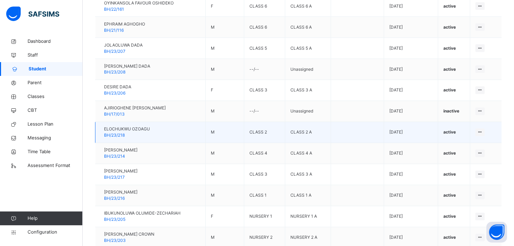
scroll to position [1086, 0]
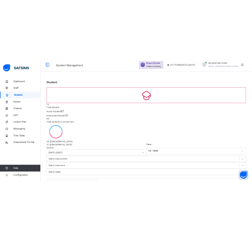
scroll to position [0, 0]
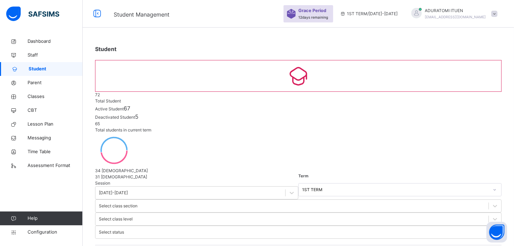
click at [495, 14] on div "ADURATOMI ITUEN aduratomi@brookehouseng.onmicrosoft.com" at bounding box center [453, 14] width 97 height 12
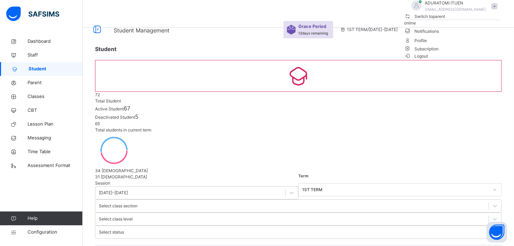
click at [439, 51] on span "Subscription" at bounding box center [422, 48] width 34 height 5
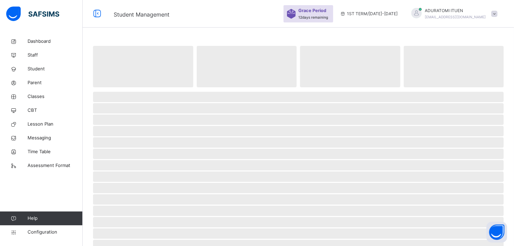
click at [481, 84] on span "‌" at bounding box center [454, 66] width 100 height 41
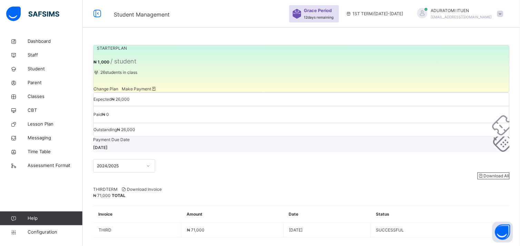
click at [148, 165] on icon at bounding box center [148, 165] width 2 height 1
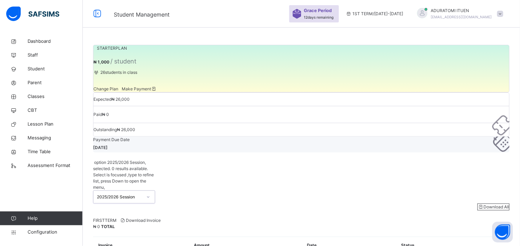
click at [147, 193] on icon at bounding box center [148, 196] width 4 height 7
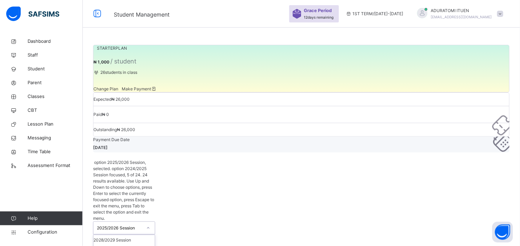
click at [147, 224] on icon at bounding box center [148, 227] width 4 height 7
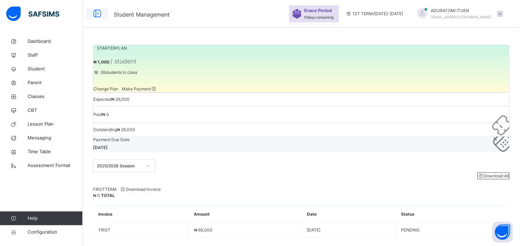
click at [97, 13] on icon at bounding box center [97, 14] width 12 height 12
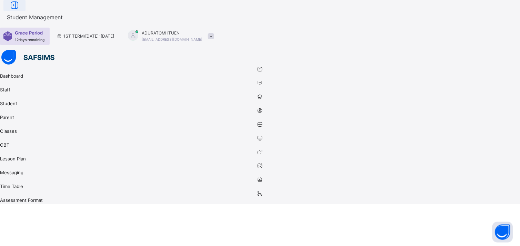
click at [20, 12] on icon at bounding box center [15, 5] width 12 height 12
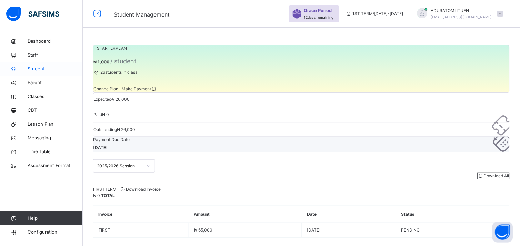
click at [47, 64] on link "Student" at bounding box center [41, 69] width 83 height 14
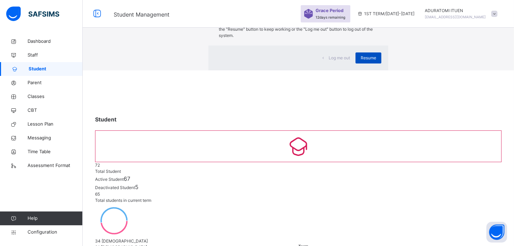
click at [356, 63] on div "Resume" at bounding box center [369, 57] width 26 height 11
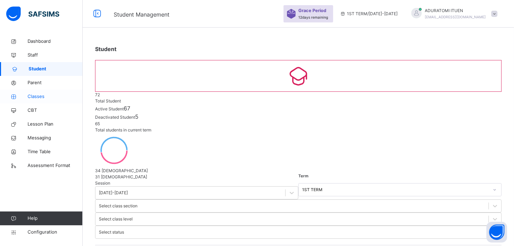
click at [38, 98] on span "Classes" at bounding box center [55, 96] width 55 height 7
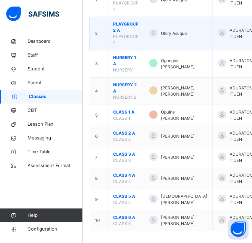
scroll to position [130, 0]
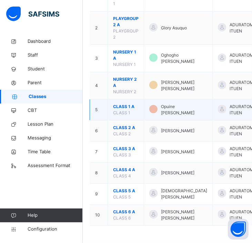
click at [117, 104] on span "CLASS 1 A" at bounding box center [126, 106] width 26 height 6
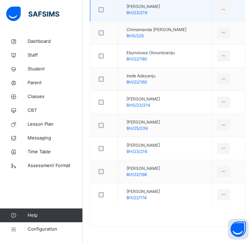
scroll to position [291, 0]
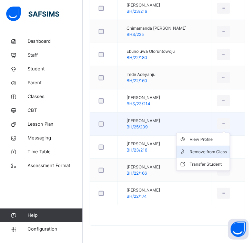
click at [217, 153] on div "Remove from Class" at bounding box center [208, 151] width 37 height 7
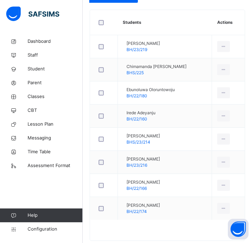
scroll to position [255, 0]
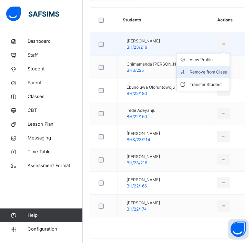
click at [216, 73] on div "Remove from Class" at bounding box center [208, 72] width 37 height 7
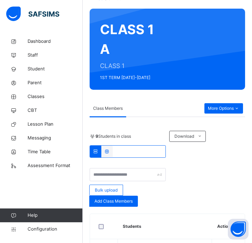
scroll to position [0, 0]
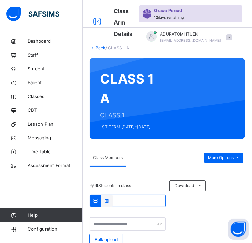
click at [101, 46] on link "Back" at bounding box center [100, 47] width 10 height 5
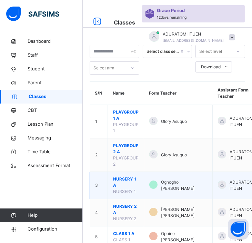
click at [136, 172] on td "NURSERY 1 A NURSERY 1" at bounding box center [126, 185] width 36 height 27
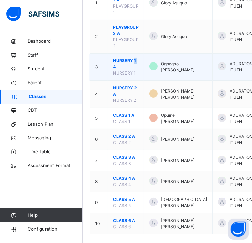
scroll to position [136, 0]
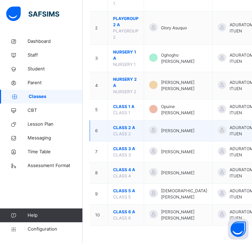
click at [124, 124] on span "CLASS 2 A" at bounding box center [126, 127] width 26 height 6
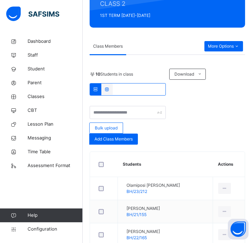
scroll to position [112, 0]
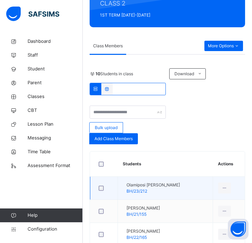
click at [204, 185] on td "Olamiposi Bella Olalegbin BH/23/212" at bounding box center [165, 188] width 95 height 23
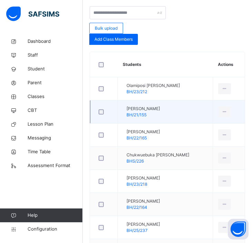
scroll to position [211, 0]
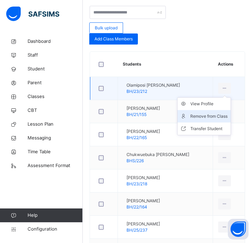
click at [212, 118] on div "Remove from Class" at bounding box center [209, 116] width 37 height 7
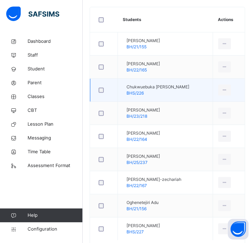
scroll to position [256, 0]
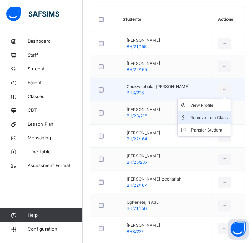
click at [213, 117] on div "Remove from Class" at bounding box center [209, 117] width 37 height 7
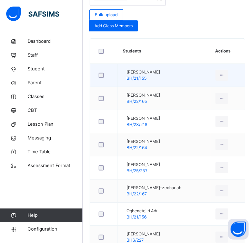
scroll to position [225, 0]
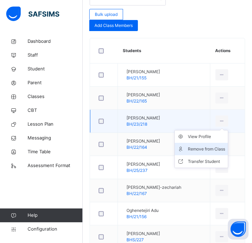
click at [215, 149] on div "Remove from Class" at bounding box center [206, 148] width 37 height 7
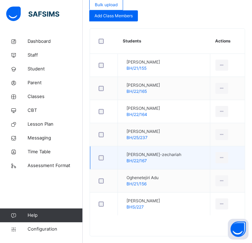
scroll to position [235, 0]
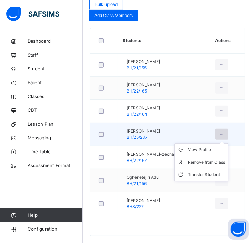
click at [225, 136] on icon at bounding box center [222, 134] width 6 height 6
click at [215, 161] on div "Remove from Class" at bounding box center [206, 162] width 37 height 7
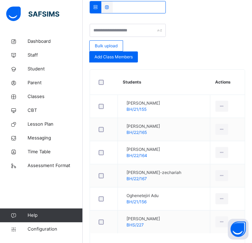
scroll to position [207, 0]
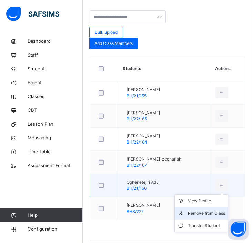
click at [210, 215] on div "Remove from Class" at bounding box center [206, 213] width 37 height 7
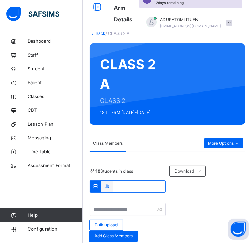
scroll to position [0, 0]
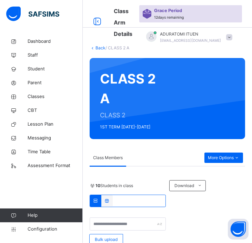
click at [99, 48] on link "Back" at bounding box center [100, 47] width 10 height 5
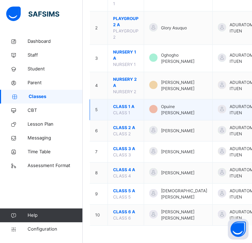
scroll to position [139, 0]
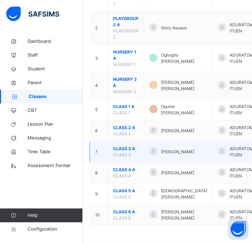
click at [127, 145] on span "CLASS 3 A" at bounding box center [126, 148] width 26 height 6
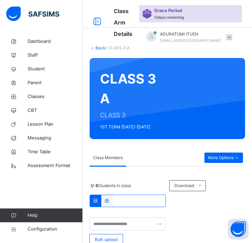
click at [183, 194] on div "6 Students in class Download Pdf Report Excel Report" at bounding box center [167, 193] width 155 height 27
click at [98, 48] on link "Back" at bounding box center [100, 47] width 10 height 5
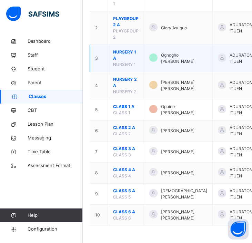
scroll to position [139, 0]
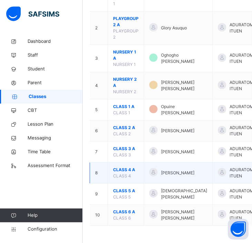
click at [130, 167] on span "CLASS 4 A" at bounding box center [126, 170] width 26 height 6
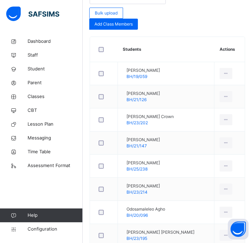
scroll to position [228, 0]
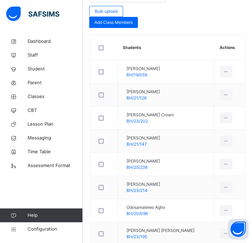
click at [205, 21] on div "Bulk upload Add Class Members" at bounding box center [167, 8] width 155 height 39
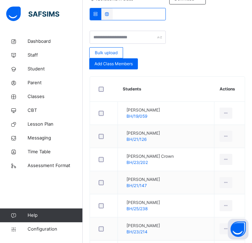
scroll to position [201, 0]
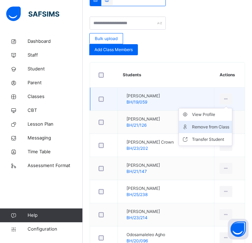
click at [212, 123] on div "Remove from Class" at bounding box center [210, 126] width 37 height 7
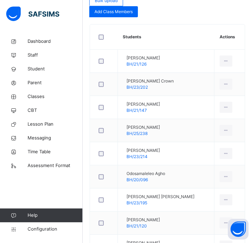
scroll to position [239, 0]
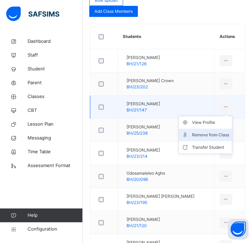
click at [210, 134] on div "Remove from Class" at bounding box center [210, 134] width 37 height 7
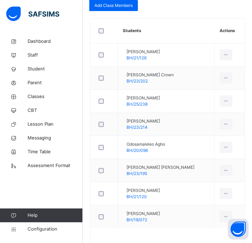
scroll to position [245, 0]
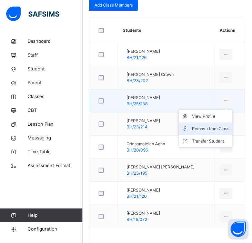
click at [222, 125] on li "Remove from Class" at bounding box center [205, 128] width 53 height 12
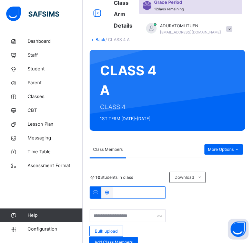
scroll to position [0, 0]
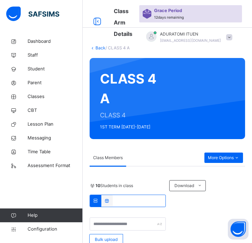
click at [98, 46] on link "Back" at bounding box center [100, 47] width 10 height 5
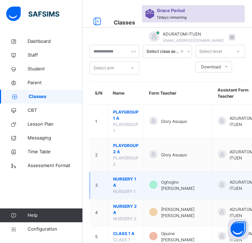
click at [213, 181] on td "ADURATOMI ITUEN" at bounding box center [236, 185] width 47 height 27
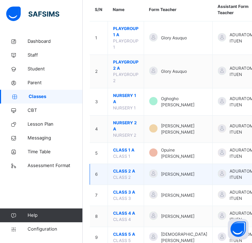
scroll to position [139, 0]
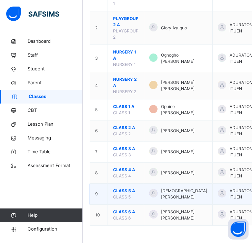
click at [128, 188] on span "CLASS 5 A" at bounding box center [126, 191] width 26 height 6
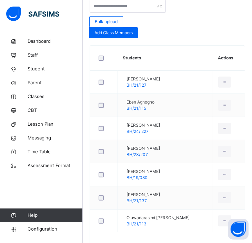
scroll to position [223, 0]
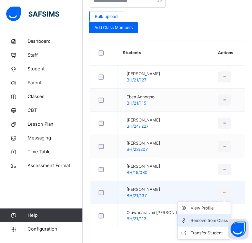
click at [205, 220] on div "Remove from Class" at bounding box center [209, 220] width 37 height 7
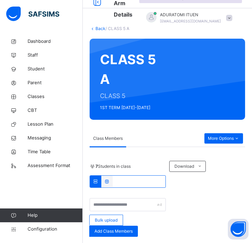
scroll to position [0, 0]
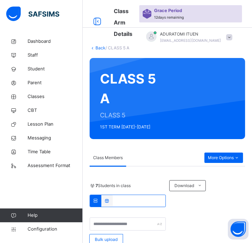
click at [98, 45] on link "Back" at bounding box center [100, 47] width 10 height 5
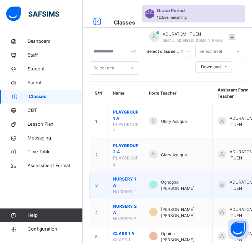
click at [218, 183] on div at bounding box center [222, 184] width 8 height 8
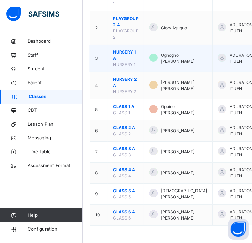
scroll to position [139, 0]
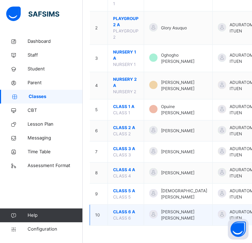
click at [122, 209] on span "CLASS 6 A" at bounding box center [126, 212] width 26 height 6
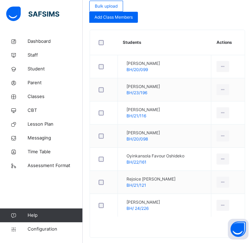
scroll to position [233, 0]
click at [141, 180] on span "Rejoice Ufuma Omamiyeren" at bounding box center [151, 178] width 49 height 6
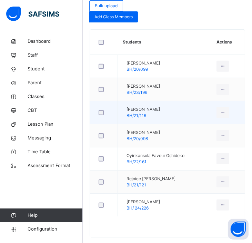
click at [202, 108] on td "Ephraim Aghogho BH/21/116" at bounding box center [164, 112] width 93 height 23
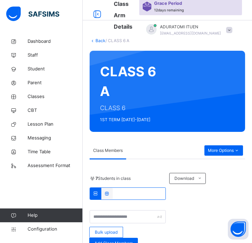
scroll to position [0, 0]
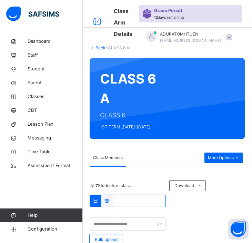
click at [100, 46] on link "Back" at bounding box center [100, 47] width 10 height 5
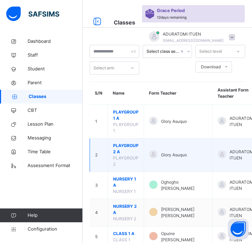
click at [124, 146] on span "PLAYGROUP 2 A" at bounding box center [126, 148] width 26 height 12
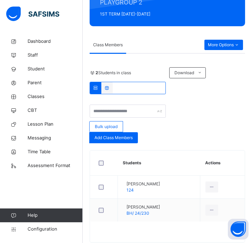
scroll to position [130, 0]
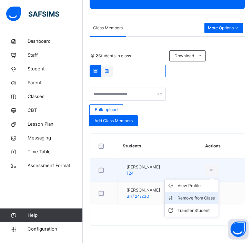
click at [207, 195] on div "Remove from Class" at bounding box center [196, 197] width 37 height 7
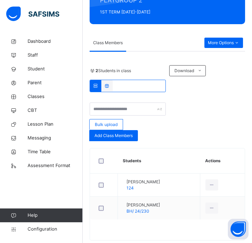
click at [211, 76] on div "Download Pdf Report Excel Report" at bounding box center [207, 70] width 76 height 11
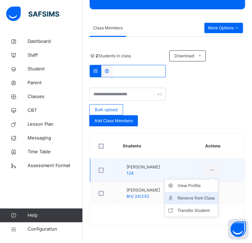
click at [211, 196] on div "Remove from Class" at bounding box center [196, 197] width 37 height 7
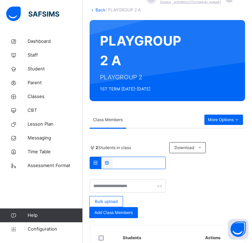
scroll to position [2, 0]
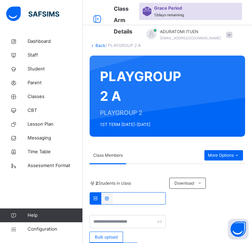
click at [97, 44] on link "Back" at bounding box center [100, 45] width 10 height 5
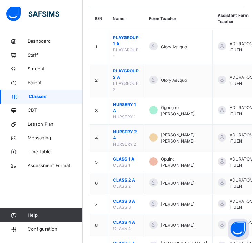
scroll to position [93, 0]
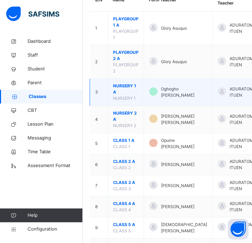
click at [125, 86] on span "NURSERY 1 A" at bounding box center [126, 89] width 26 height 12
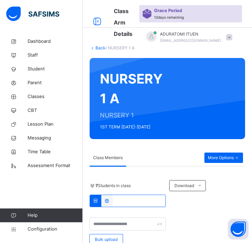
click at [201, 204] on div "7 Students in class Download Pdf Report Excel Report" at bounding box center [167, 193] width 155 height 27
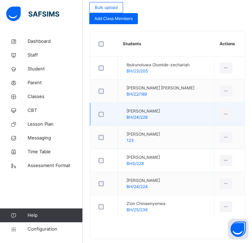
scroll to position [232, 0]
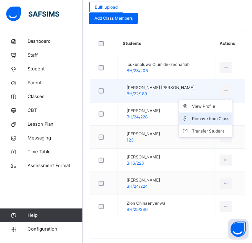
click at [216, 119] on div "Remove from Class" at bounding box center [210, 118] width 37 height 7
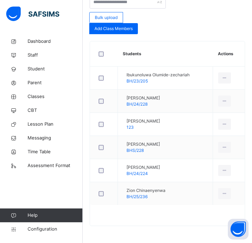
scroll to position [222, 0]
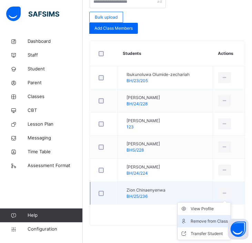
click at [209, 224] on div "Remove from Class" at bounding box center [209, 221] width 37 height 7
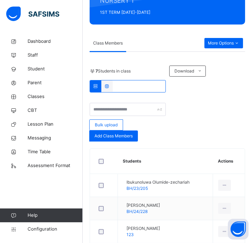
scroll to position [114, 0]
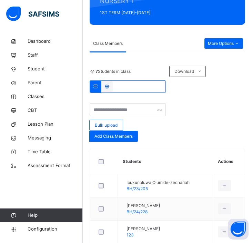
click at [105, 57] on div "7 Students in class Download Pdf Report Excel Report Bulk upload Add Class Memb…" at bounding box center [167, 181] width 155 height 258
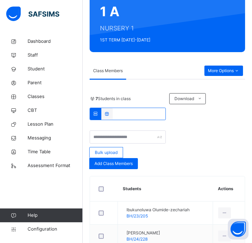
scroll to position [0, 0]
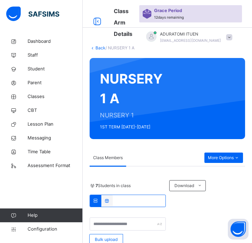
click at [99, 47] on link "Back" at bounding box center [100, 47] width 10 height 5
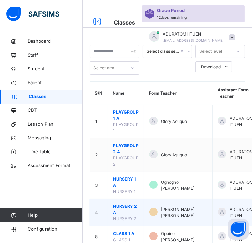
click at [119, 205] on span "NURSERY 2 A" at bounding box center [126, 209] width 26 height 12
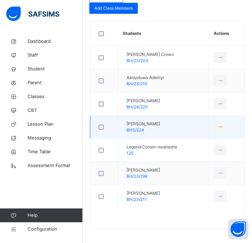
scroll to position [244, 0]
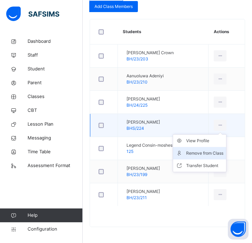
click at [218, 147] on li "Remove from Class" at bounding box center [199, 153] width 53 height 12
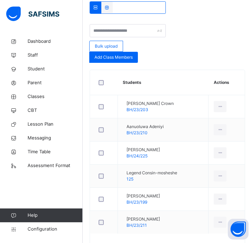
scroll to position [208, 0]
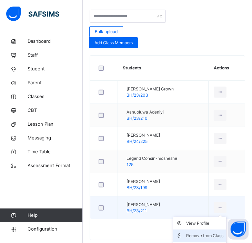
click at [210, 230] on li "Remove from Class" at bounding box center [199, 235] width 53 height 12
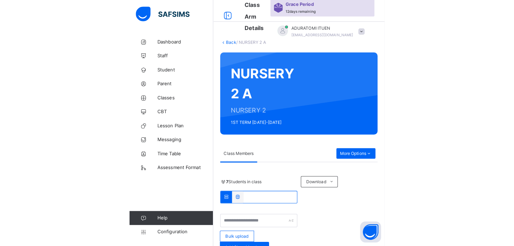
scroll to position [0, 0]
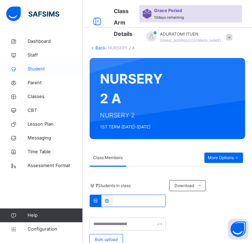
click at [37, 68] on span "Student" at bounding box center [55, 68] width 55 height 7
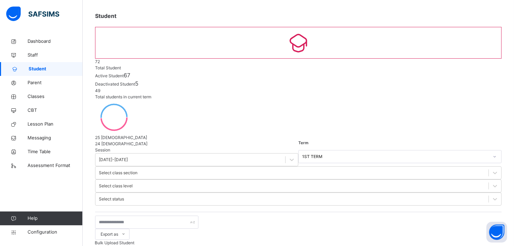
scroll to position [37, 0]
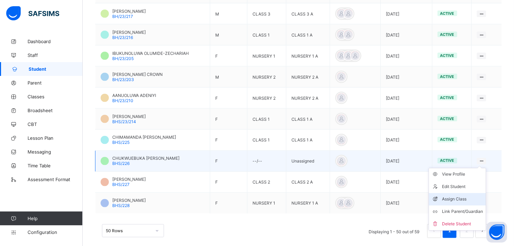
scroll to position [1029, 0]
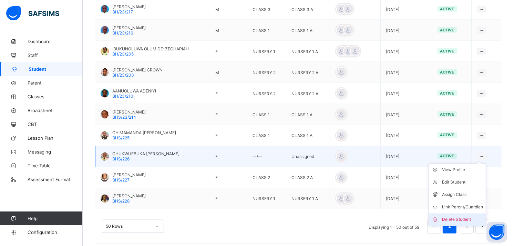
click at [459, 223] on div "Delete Student" at bounding box center [462, 219] width 41 height 7
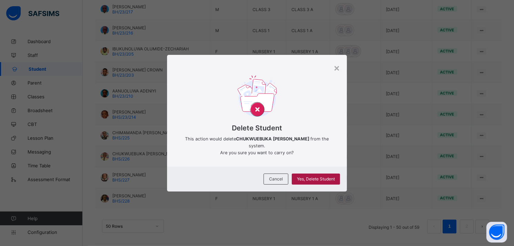
click at [332, 176] on span "Yes, Delete Student" at bounding box center [316, 178] width 38 height 5
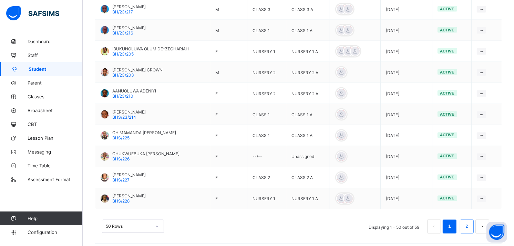
click at [470, 229] on link "2" at bounding box center [467, 226] width 7 height 9
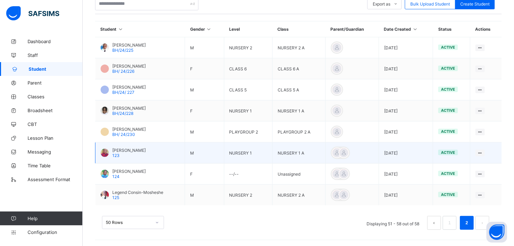
scroll to position [152, 0]
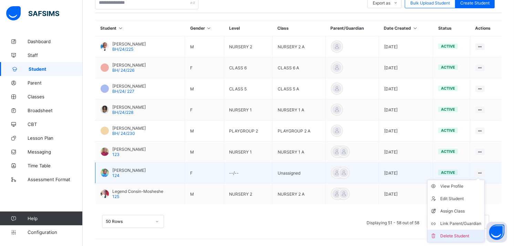
click at [457, 233] on div "Delete Student" at bounding box center [461, 235] width 41 height 7
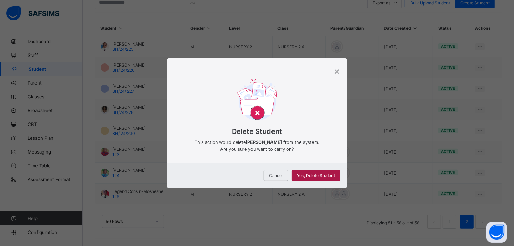
click at [327, 173] on span "Yes, Delete Student" at bounding box center [316, 175] width 38 height 5
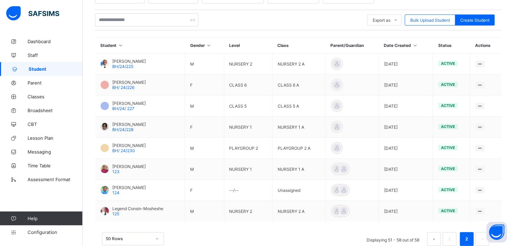
scroll to position [137, 0]
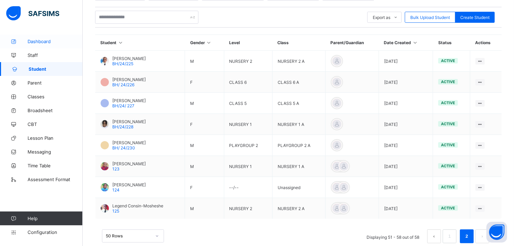
click at [57, 48] on link "Dashboard" at bounding box center [41, 41] width 83 height 14
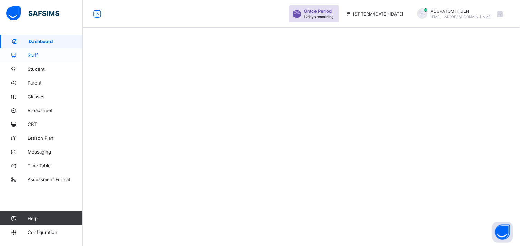
click at [57, 53] on span "Staff" at bounding box center [55, 55] width 55 height 6
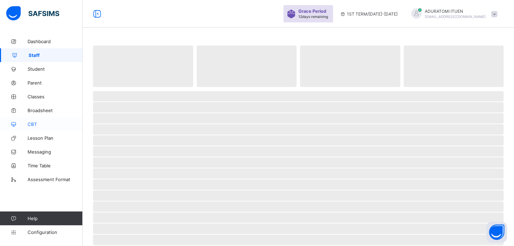
click at [31, 123] on span "CBT" at bounding box center [55, 124] width 55 height 6
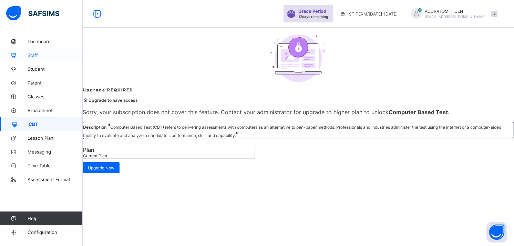
click at [36, 58] on link "Staff" at bounding box center [41, 55] width 83 height 14
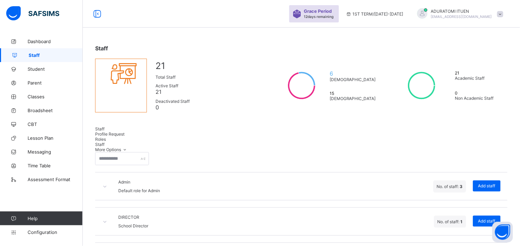
click at [118, 135] on div "Profile Request" at bounding box center [301, 133] width 412 height 5
click at [99, 131] on span "Staff" at bounding box center [99, 128] width 9 height 5
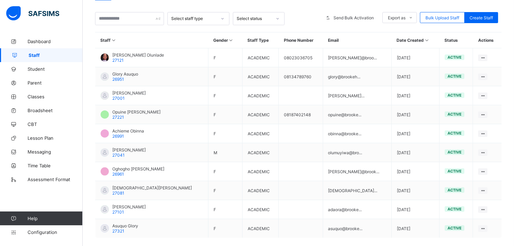
scroll to position [140, 0]
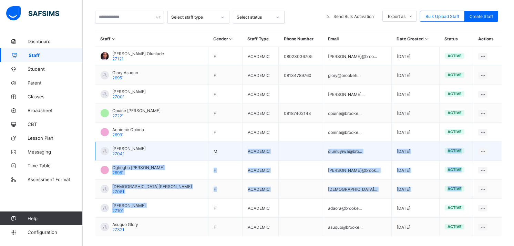
drag, startPoint x: 0, startPoint y: 0, endPoint x: 215, endPoint y: 149, distance: 261.4
click at [215, 149] on tbody "Olubunmi Abiodun Olunlade 27121 F ACADEMIC 08023036705 olubunmi@broo... 2023-09…" at bounding box center [298, 142] width 407 height 190
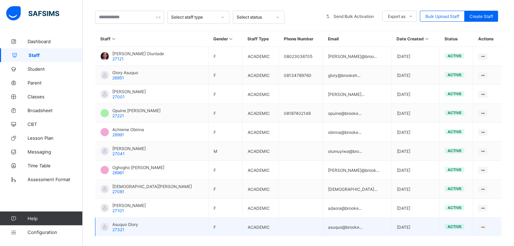
click at [161, 226] on td "Asuquo Glory 27321" at bounding box center [151, 227] width 113 height 19
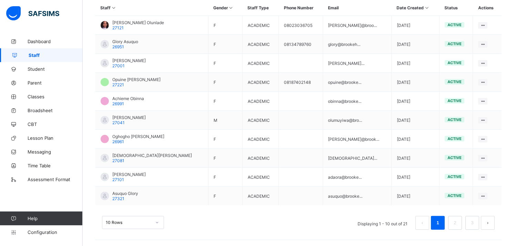
scroll to position [188, 0]
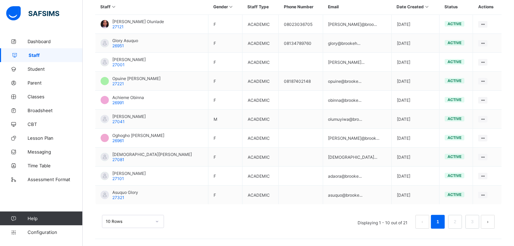
click at [157, 222] on div "10 Rows" at bounding box center [133, 221] width 62 height 13
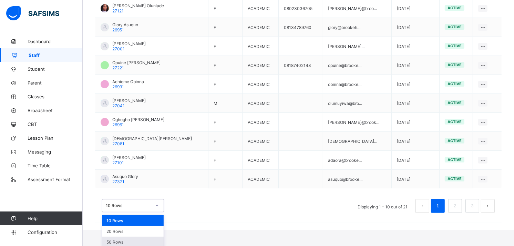
click at [137, 240] on div "50 Rows" at bounding box center [132, 241] width 61 height 11
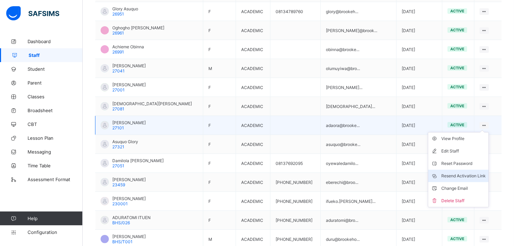
scroll to position [223, 0]
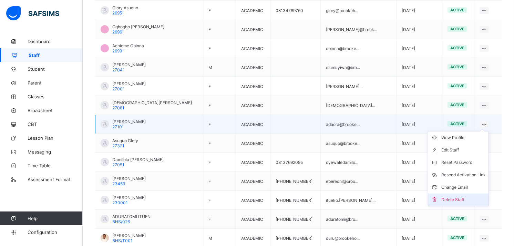
click at [461, 194] on li "Delete Staff" at bounding box center [459, 199] width 60 height 12
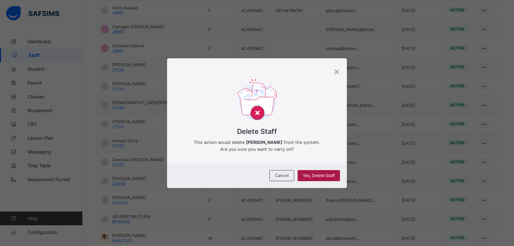
click at [329, 174] on span "Yes, Delete Staff" at bounding box center [319, 175] width 32 height 5
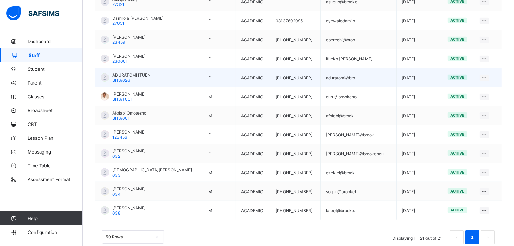
scroll to position [367, 0]
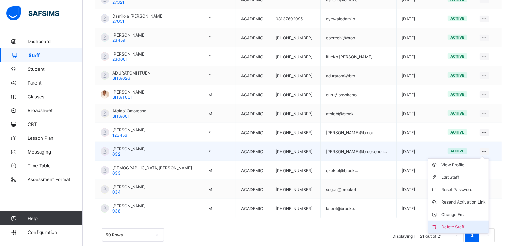
click at [458, 223] on div "Delete Staff" at bounding box center [464, 226] width 44 height 7
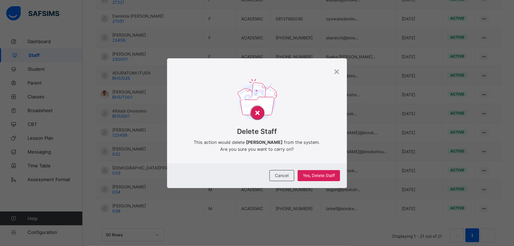
click at [332, 169] on div "Cancel Yes, Delete Staff" at bounding box center [257, 175] width 180 height 25
click at [325, 176] on span "Yes, Delete Staff" at bounding box center [319, 175] width 32 height 5
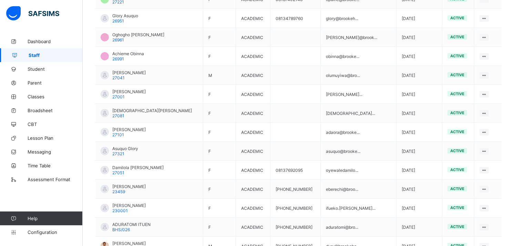
scroll to position [223, 0]
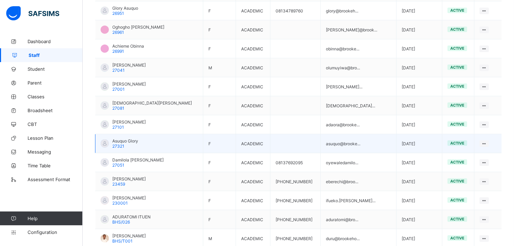
click at [125, 139] on span "Asuquo Glory" at bounding box center [125, 140] width 26 height 5
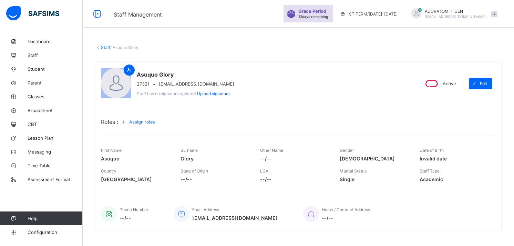
click at [105, 47] on link "Staff" at bounding box center [105, 47] width 9 height 5
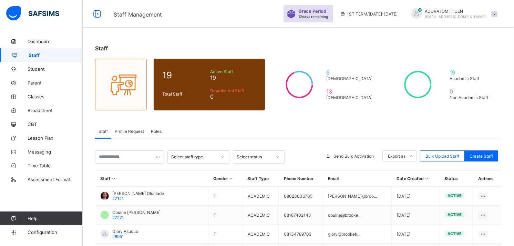
click at [105, 47] on span "Staff" at bounding box center [101, 48] width 13 height 7
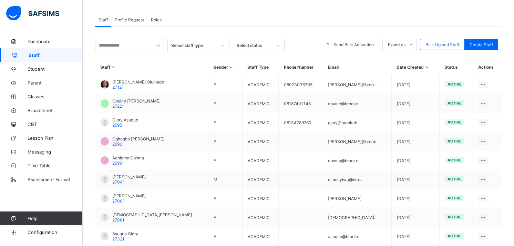
scroll to position [112, 0]
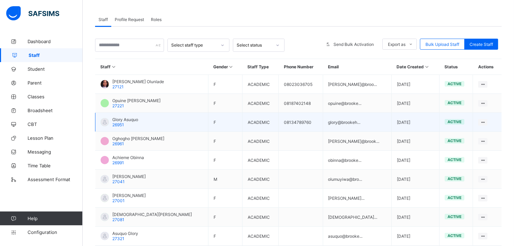
click at [120, 117] on span "Glory Asuquo" at bounding box center [125, 119] width 26 height 5
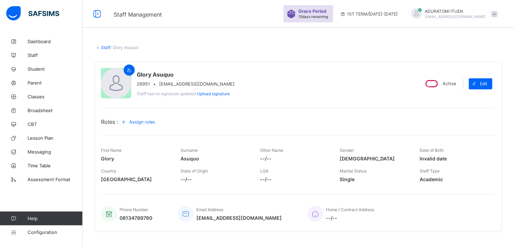
click at [105, 45] on link "Staff" at bounding box center [105, 47] width 9 height 5
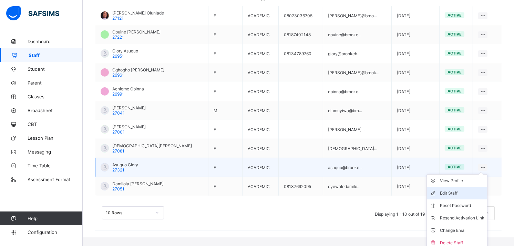
scroll to position [183, 0]
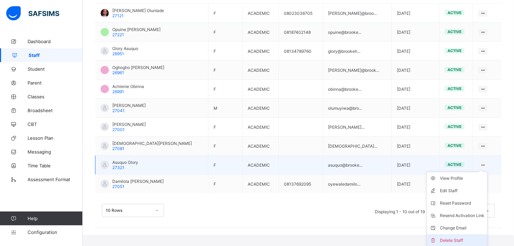
click at [454, 237] on div "Delete Staff" at bounding box center [462, 240] width 44 height 7
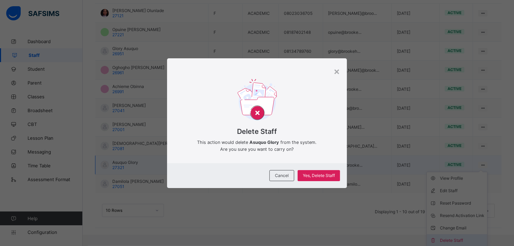
scroll to position [171, 0]
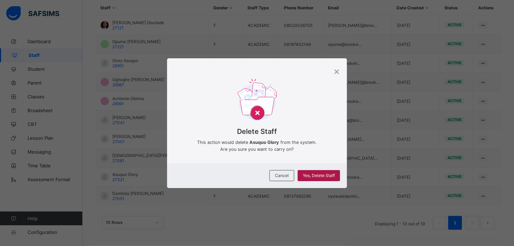
click at [326, 171] on div "Yes, Delete Staff" at bounding box center [319, 175] width 42 height 11
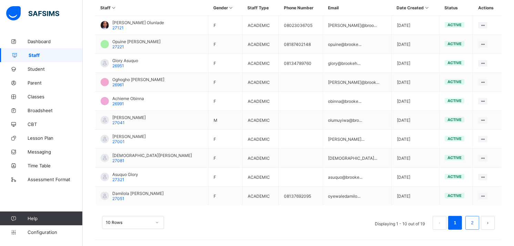
click at [478, 226] on li "2" at bounding box center [473, 223] width 14 height 14
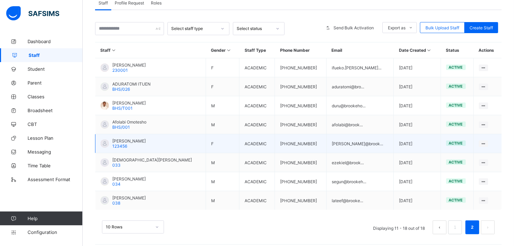
scroll to position [133, 0]
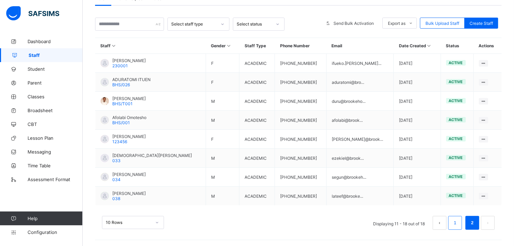
click at [456, 221] on li "1" at bounding box center [455, 223] width 14 height 14
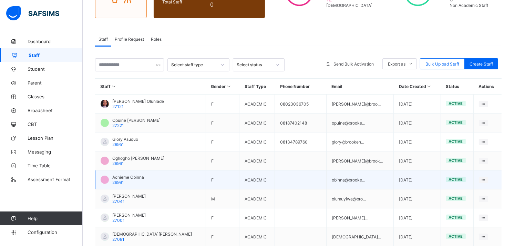
scroll to position [91, 0]
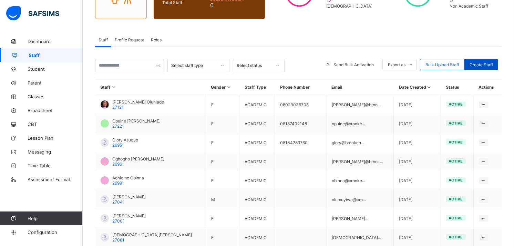
click at [490, 63] on span "Create Staff" at bounding box center [481, 64] width 23 height 5
click at [488, 62] on span "Create Staff" at bounding box center [481, 64] width 23 height 5
click at [480, 65] on span "Create Staff" at bounding box center [481, 64] width 23 height 5
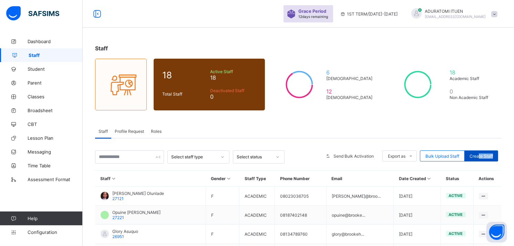
drag, startPoint x: 501, startPoint y: 141, endPoint x: 484, endPoint y: 155, distance: 22.2
click at [484, 155] on span "Create Staff" at bounding box center [481, 155] width 23 height 5
select select "**"
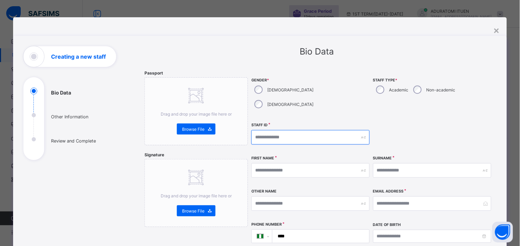
click at [292, 130] on input "text" at bounding box center [310, 137] width 118 height 14
type input "***"
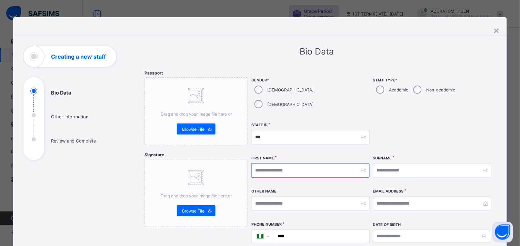
click at [274, 163] on input "text" at bounding box center [310, 170] width 118 height 14
paste input "**********"
drag, startPoint x: 271, startPoint y: 157, endPoint x: 287, endPoint y: 157, distance: 16.2
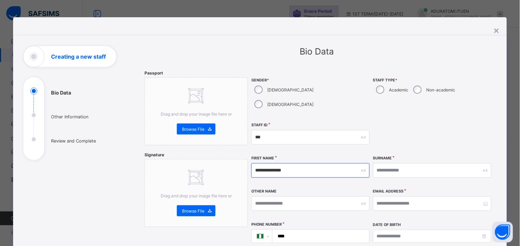
click at [287, 163] on input "**********" at bounding box center [310, 170] width 118 height 14
type input "*******"
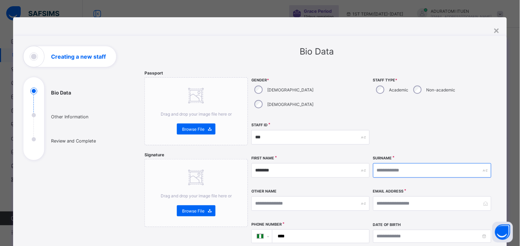
click at [401, 163] on input "text" at bounding box center [432, 170] width 118 height 14
paste input "*******"
type input "*******"
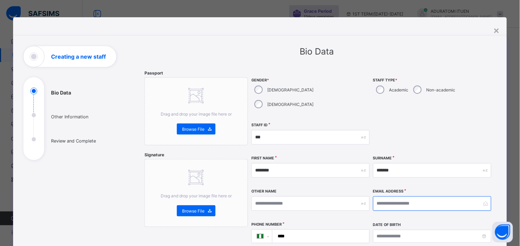
click at [388, 196] on input "email" at bounding box center [432, 203] width 118 height 14
click at [430, 196] on input "email" at bounding box center [432, 203] width 118 height 14
paste input "**********"
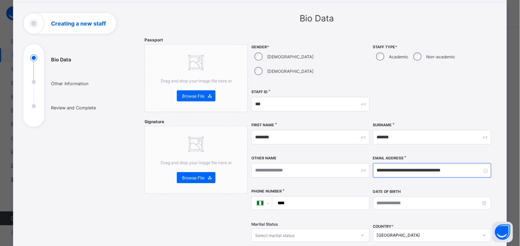
scroll to position [40, 0]
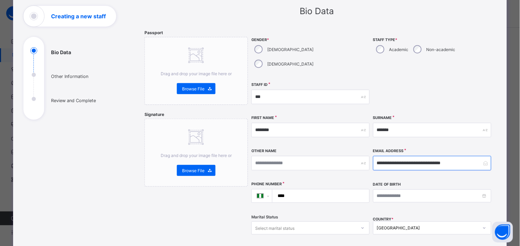
type input "**********"
click at [319, 189] on input "****" at bounding box center [319, 195] width 91 height 13
paste input "**********"
click at [290, 189] on input "**********" at bounding box center [319, 195] width 91 height 13
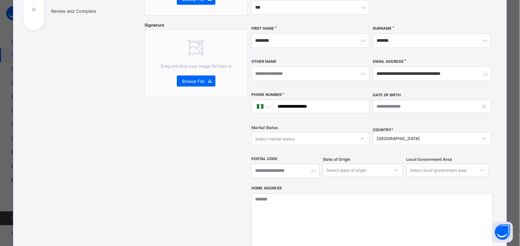
scroll to position [135, 0]
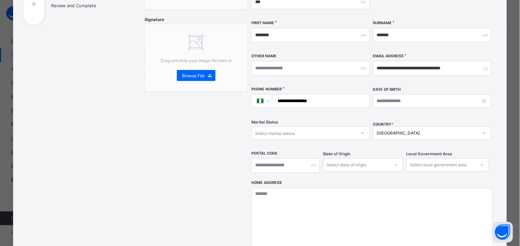
type input "**********"
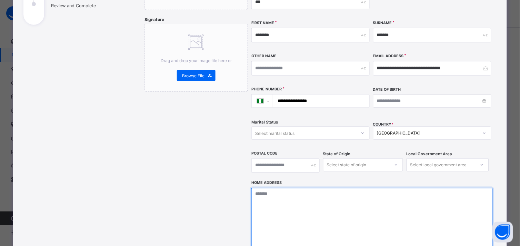
click at [342, 188] on textarea at bounding box center [371, 222] width 241 height 69
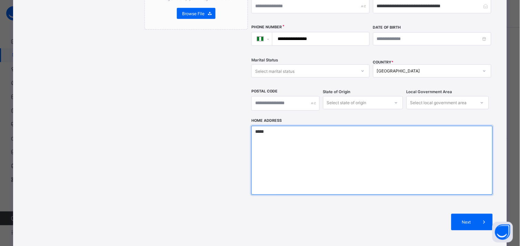
scroll to position [231, 0]
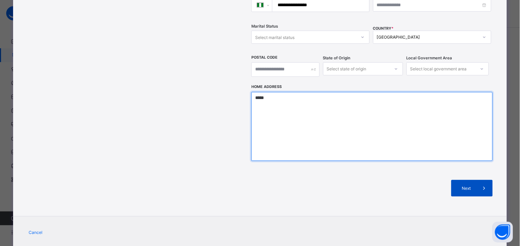
type textarea "*****"
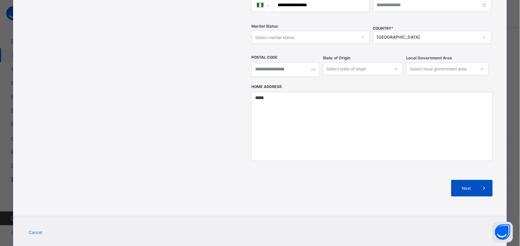
click at [456, 180] on div "Next" at bounding box center [471, 188] width 41 height 17
click at [457, 180] on div "Next" at bounding box center [471, 188] width 41 height 17
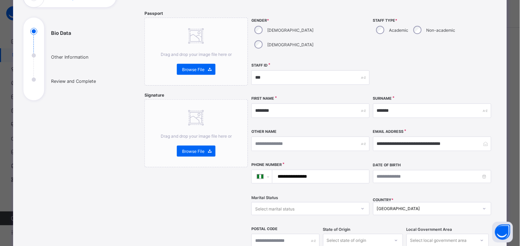
scroll to position [53, 0]
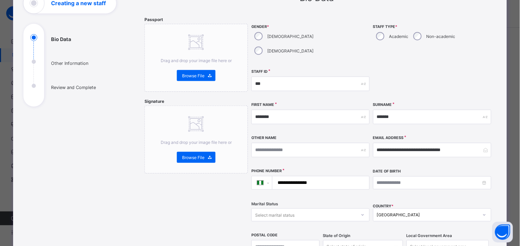
click at [385, 35] on div "Academic" at bounding box center [391, 36] width 37 height 14
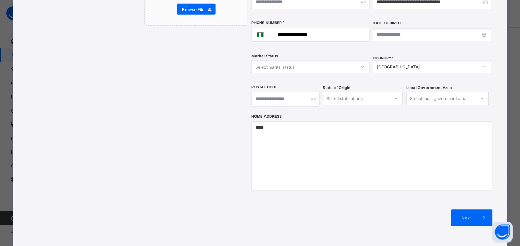
scroll to position [226, 0]
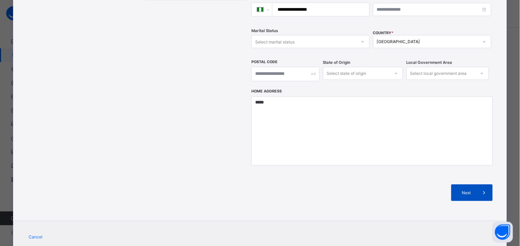
click at [453, 184] on div "Next" at bounding box center [471, 192] width 41 height 17
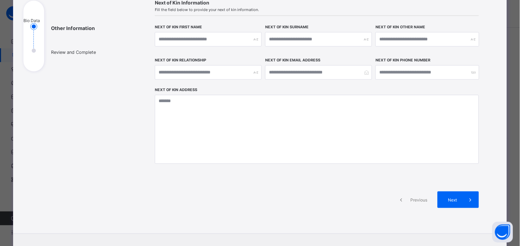
scroll to position [80, 0]
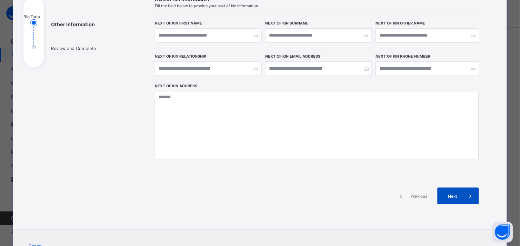
click at [445, 194] on span "Next" at bounding box center [453, 195] width 20 height 5
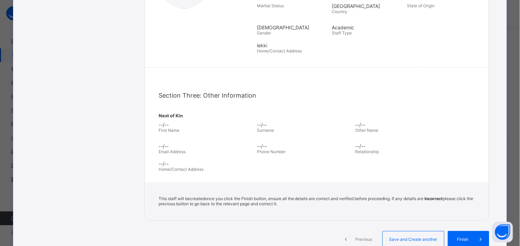
scroll to position [169, 0]
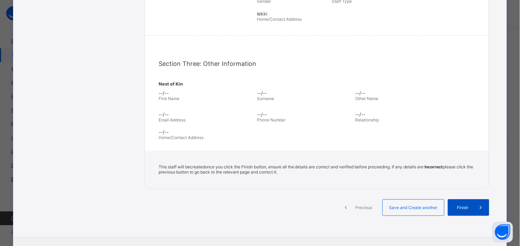
click at [464, 209] on div "Finish" at bounding box center [468, 207] width 41 height 17
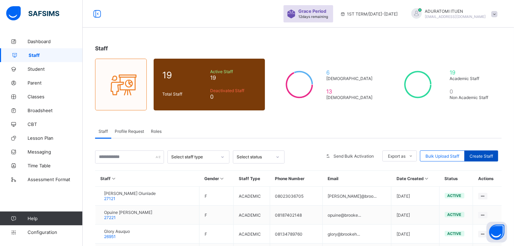
click at [480, 153] on span "Create Staff" at bounding box center [481, 155] width 23 height 5
select select "**"
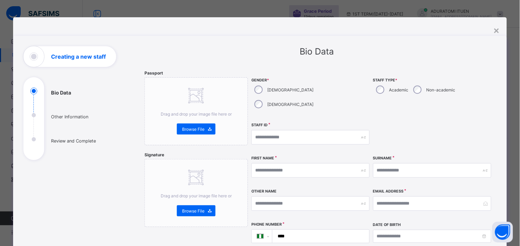
click at [253, 86] on div "[DEMOGRAPHIC_DATA]" at bounding box center [283, 89] width 64 height 14
click at [389, 87] on label "Academic" at bounding box center [398, 89] width 19 height 5
click at [292, 163] on input "text" at bounding box center [310, 170] width 118 height 14
type input "*******"
click at [415, 163] on input "text" at bounding box center [432, 170] width 118 height 14
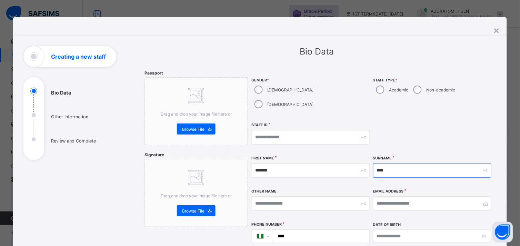
type input "********"
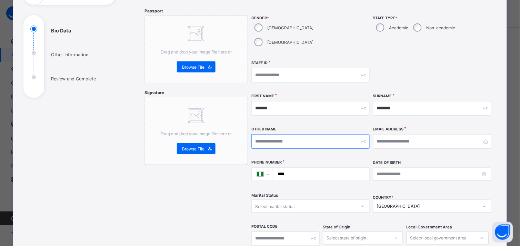
scroll to position [85, 0]
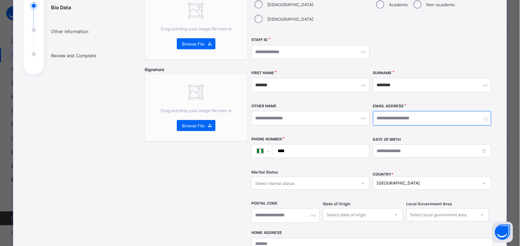
click at [416, 111] on input "email" at bounding box center [432, 118] width 118 height 14
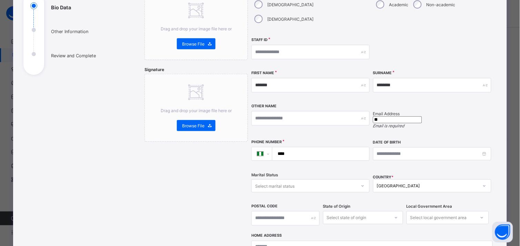
type input "*"
click at [416, 116] on input "email" at bounding box center [397, 119] width 49 height 7
click at [387, 116] on input "email" at bounding box center [397, 119] width 49 height 7
paste input "**********"
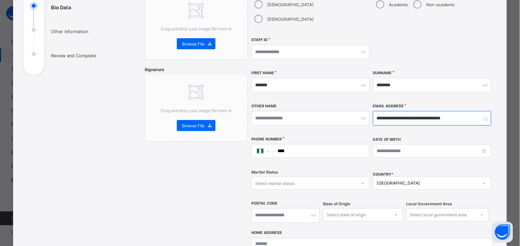
type input "**********"
click at [314, 144] on input "****" at bounding box center [319, 150] width 91 height 13
paste input "**********"
click at [291, 144] on input "**********" at bounding box center [319, 150] width 91 height 13
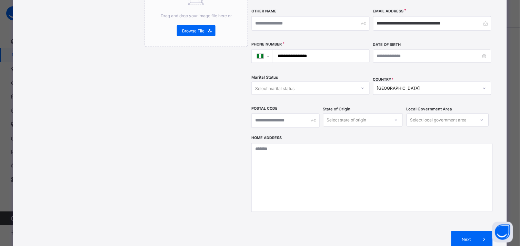
scroll to position [181, 0]
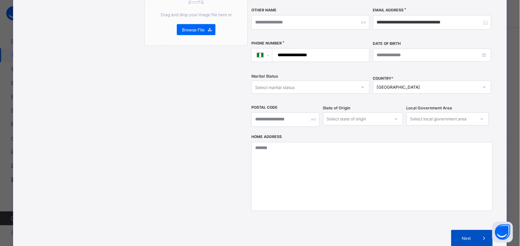
type input "**********"
click at [456, 236] on span "Next" at bounding box center [466, 238] width 20 height 5
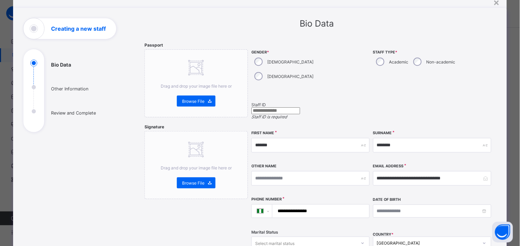
scroll to position [27, 0]
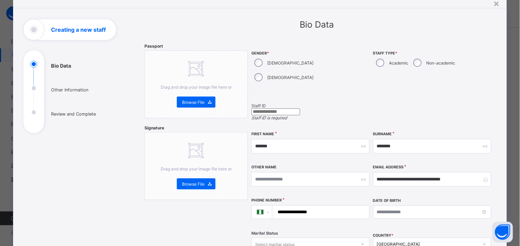
click at [300, 108] on input "text" at bounding box center [275, 111] width 49 height 7
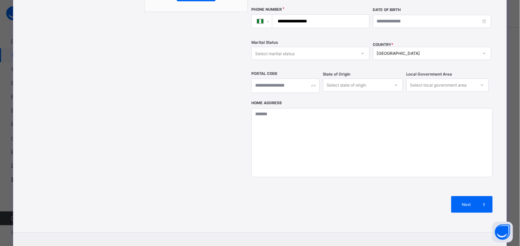
scroll to position [236, 0]
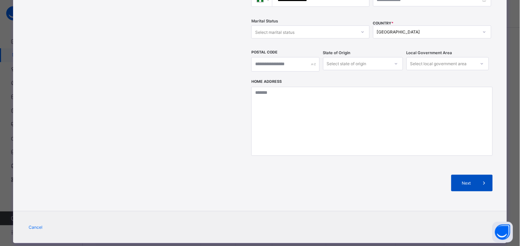
type input "***"
click at [466, 175] on div "Next" at bounding box center [471, 183] width 41 height 17
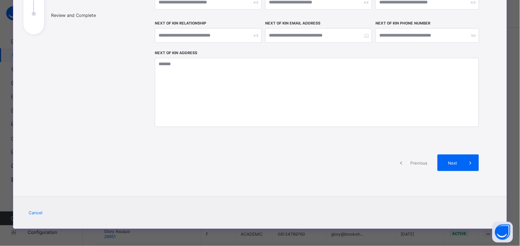
scroll to position [113, 0]
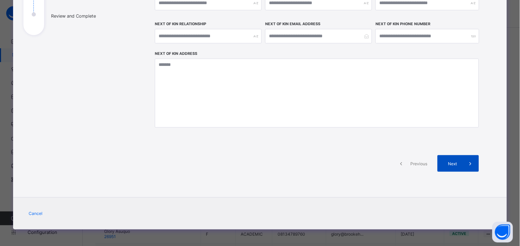
click at [462, 161] on span at bounding box center [470, 163] width 17 height 17
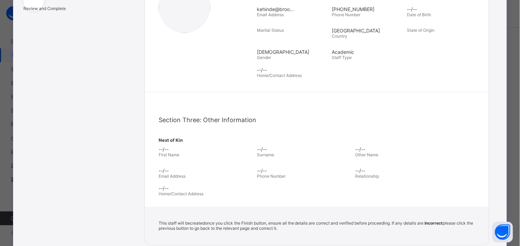
scroll to position [207, 0]
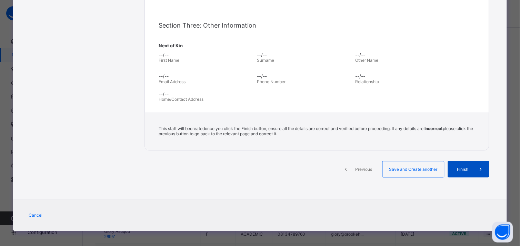
click at [453, 161] on div "Finish" at bounding box center [468, 169] width 41 height 17
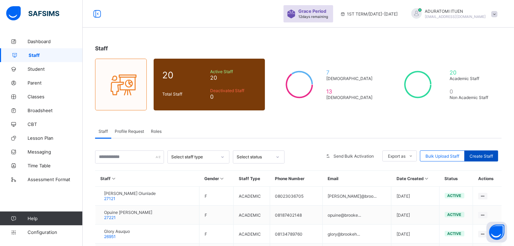
click at [485, 150] on div "Create Staff" at bounding box center [482, 155] width 34 height 11
select select "**"
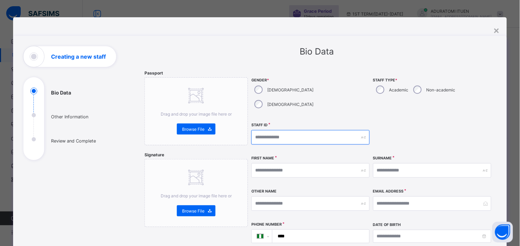
click at [281, 130] on input "text" at bounding box center [310, 137] width 118 height 14
type input "***"
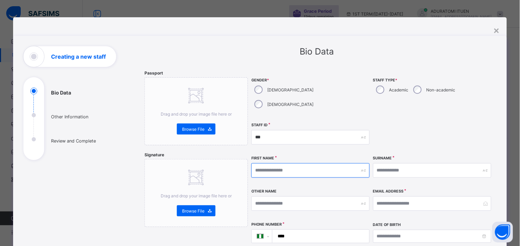
click at [280, 163] on input "text" at bounding box center [310, 170] width 118 height 14
type input "******"
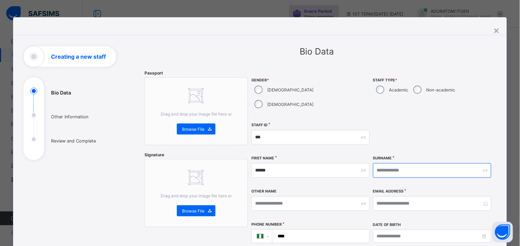
click at [401, 163] on input "text" at bounding box center [432, 170] width 118 height 14
type input "****"
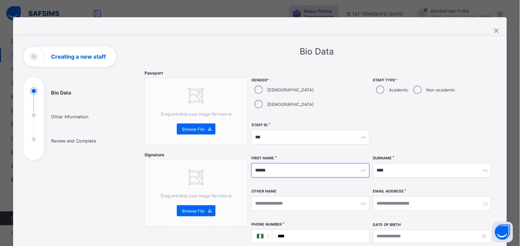
click at [259, 163] on input "******" at bounding box center [310, 170] width 118 height 14
type input "*******"
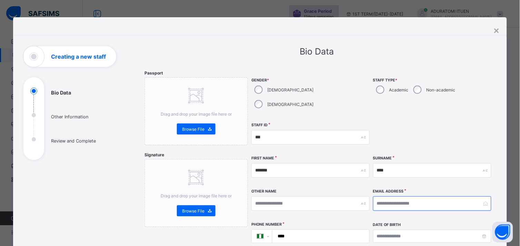
click at [388, 196] on input "email" at bounding box center [432, 203] width 118 height 14
paste input "**********"
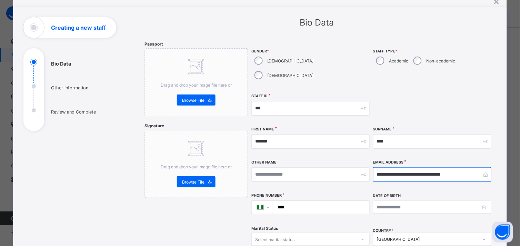
scroll to position [43, 0]
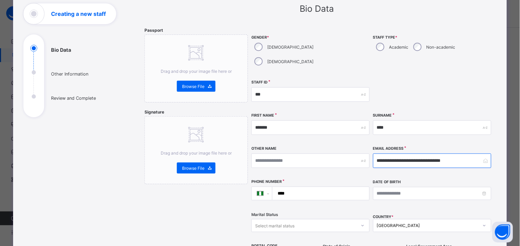
type input "**********"
drag, startPoint x: 336, startPoint y: 181, endPoint x: 328, endPoint y: 177, distance: 8.5
click at [336, 187] on input "****" at bounding box center [319, 193] width 91 height 13
click at [314, 187] on input "****" at bounding box center [319, 193] width 91 height 13
paste input "**********"
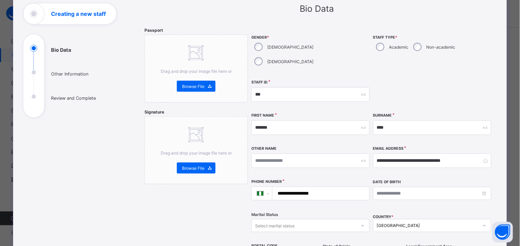
click at [290, 187] on input "**********" at bounding box center [319, 193] width 91 height 13
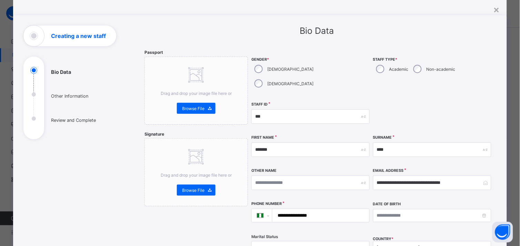
scroll to position [6, 0]
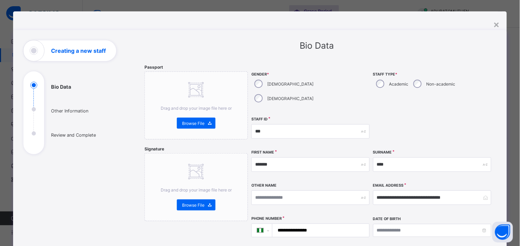
type input "**********"
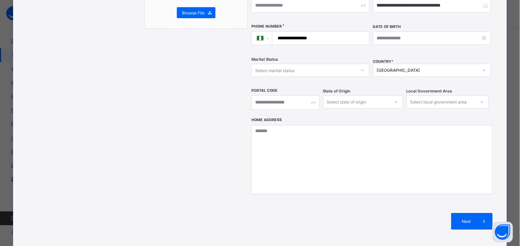
scroll to position [211, 0]
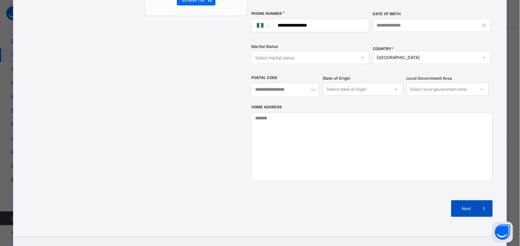
click at [458, 206] on span "Next" at bounding box center [466, 208] width 20 height 5
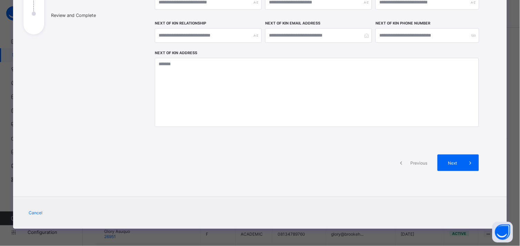
scroll to position [113, 0]
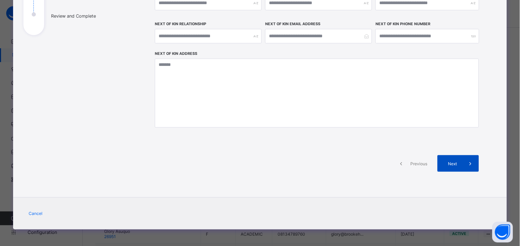
click at [467, 162] on icon at bounding box center [471, 163] width 8 height 7
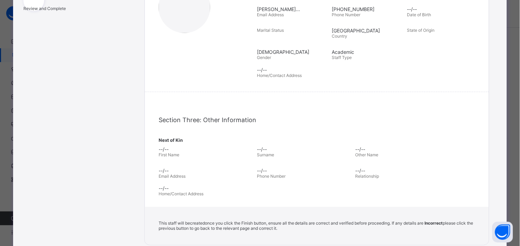
scroll to position [207, 0]
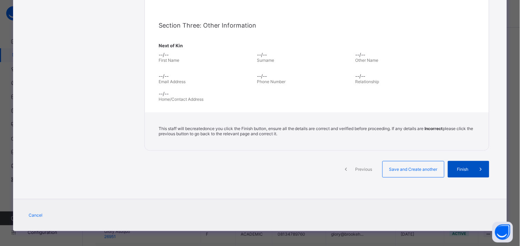
click at [466, 167] on span "Finish" at bounding box center [463, 169] width 20 height 5
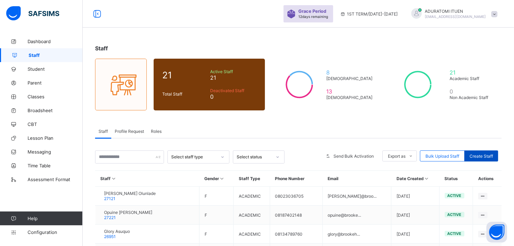
click at [480, 153] on span "Create Staff" at bounding box center [481, 155] width 23 height 5
select select "**"
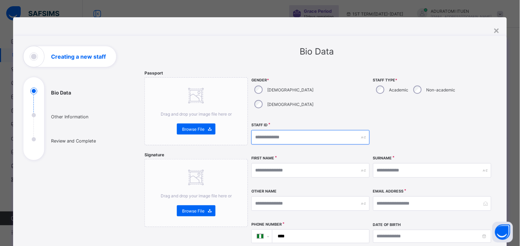
click at [308, 130] on input "text" at bounding box center [310, 137] width 118 height 14
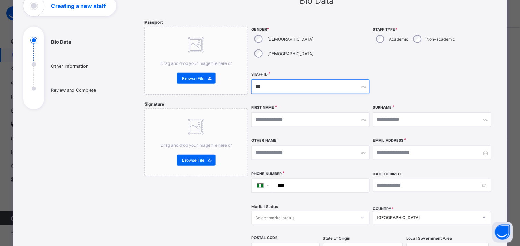
scroll to position [73, 0]
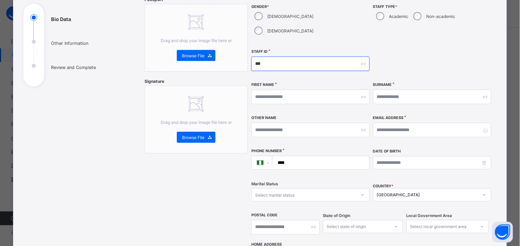
type input "***"
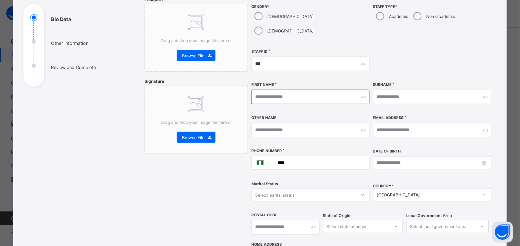
click at [315, 90] on input "text" at bounding box center [310, 97] width 118 height 14
type input "*******"
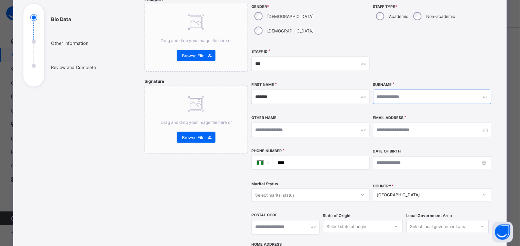
click at [430, 90] on input "text" at bounding box center [432, 97] width 118 height 14
type input "********"
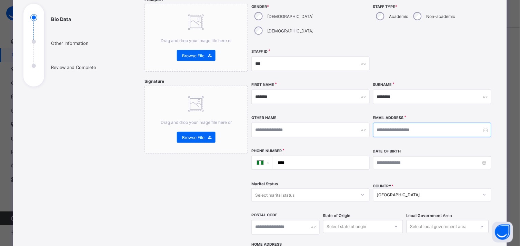
click at [401, 123] on input "email" at bounding box center [432, 130] width 118 height 14
paste input "**********"
type input "**********"
drag, startPoint x: 302, startPoint y: 146, endPoint x: 297, endPoint y: 144, distance: 6.0
click at [302, 156] on input "****" at bounding box center [319, 162] width 91 height 13
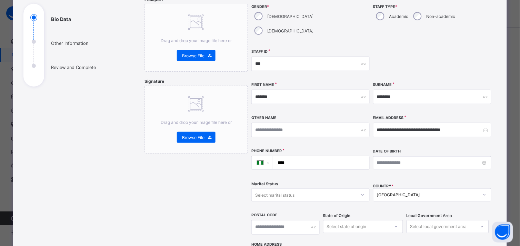
click at [316, 156] on input "****" at bounding box center [319, 162] width 91 height 13
paste input "**********"
click at [291, 156] on input "**********" at bounding box center [319, 162] width 91 height 13
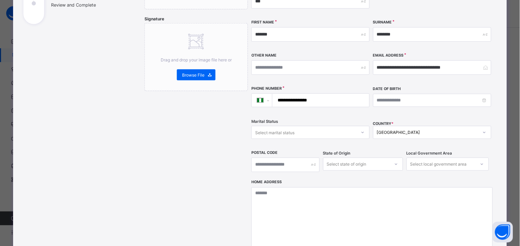
scroll to position [143, 0]
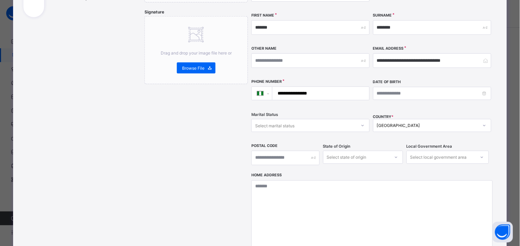
type input "**********"
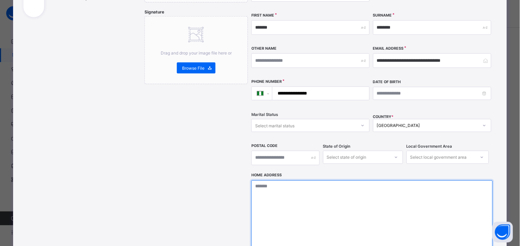
click at [317, 180] on textarea at bounding box center [371, 214] width 241 height 69
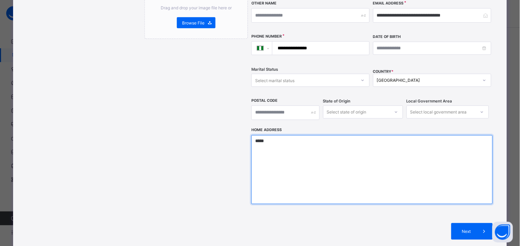
scroll to position [189, 0]
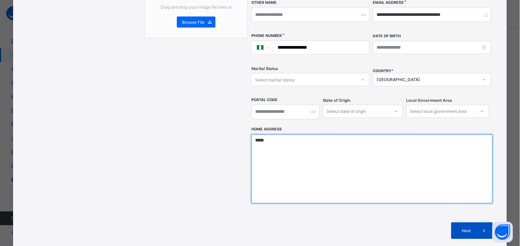
type textarea "*****"
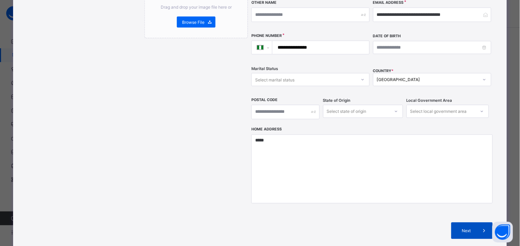
click at [466, 228] on span "Next" at bounding box center [466, 230] width 20 height 5
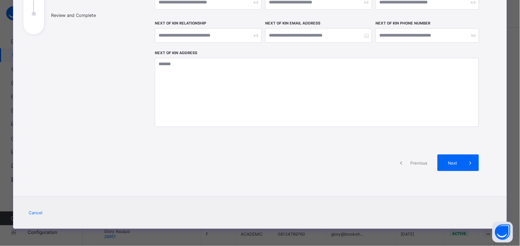
scroll to position [113, 0]
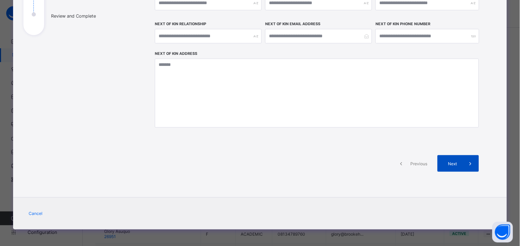
click at [459, 158] on div "Next" at bounding box center [457, 163] width 41 height 17
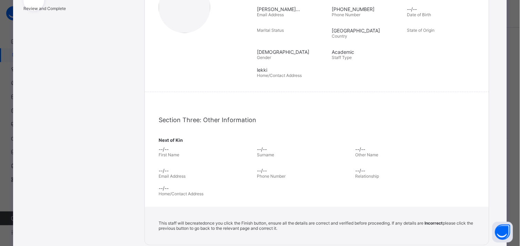
scroll to position [189, 0]
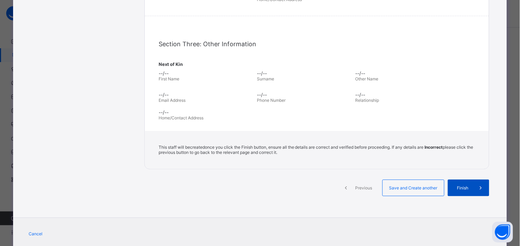
click at [460, 185] on span "Finish" at bounding box center [463, 187] width 20 height 5
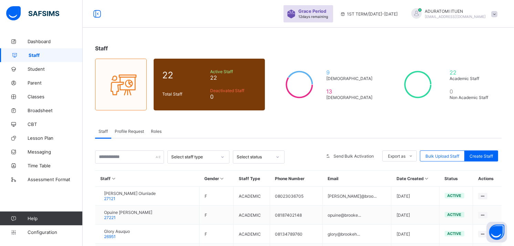
click at [482, 160] on div "Create Staff" at bounding box center [482, 155] width 34 height 11
select select "**"
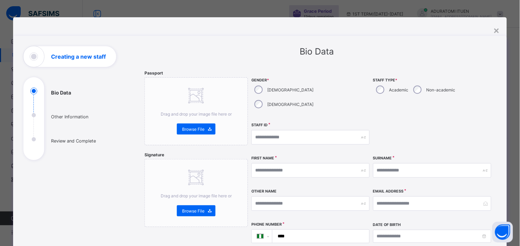
click at [284, 97] on div "[DEMOGRAPHIC_DATA]" at bounding box center [283, 104] width 64 height 14
click at [309, 130] on input "text" at bounding box center [310, 137] width 118 height 14
type input "***"
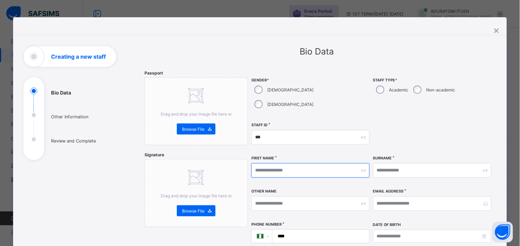
click at [293, 163] on input "text" at bounding box center [310, 170] width 118 height 14
type input "*"
type input "******"
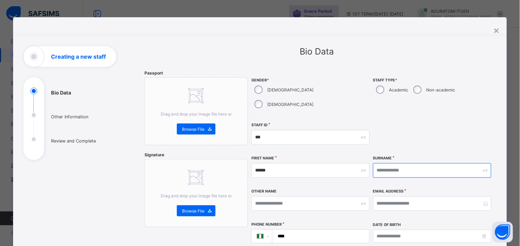
click at [385, 163] on input "text" at bounding box center [432, 170] width 118 height 14
type input "*******"
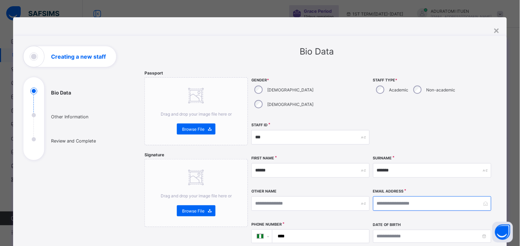
click at [410, 196] on input "email" at bounding box center [432, 203] width 118 height 14
paste input "**********"
type input "**********"
click at [360, 230] on input "****" at bounding box center [319, 236] width 91 height 13
paste input "**********"
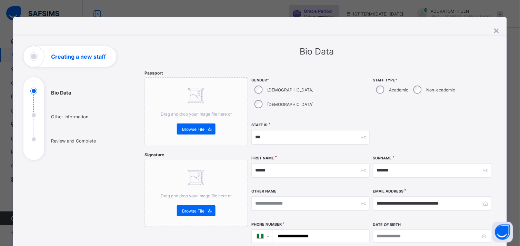
click at [290, 230] on input "**********" at bounding box center [319, 236] width 91 height 13
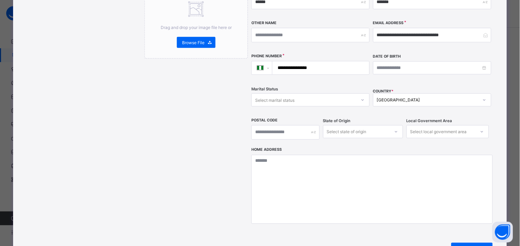
scroll to position [170, 0]
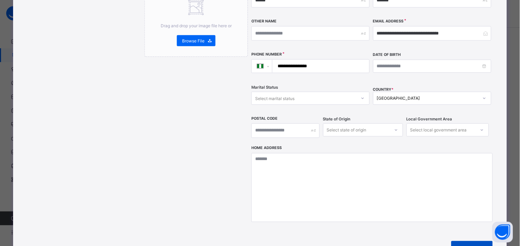
type input "**********"
click at [466, 245] on span "Next" at bounding box center [466, 249] width 20 height 5
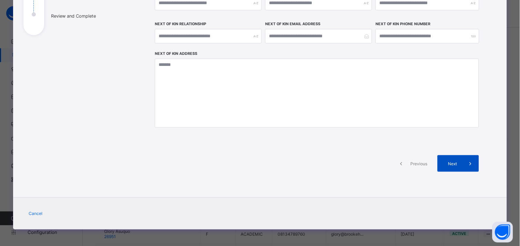
click at [455, 164] on span "Next" at bounding box center [453, 163] width 20 height 5
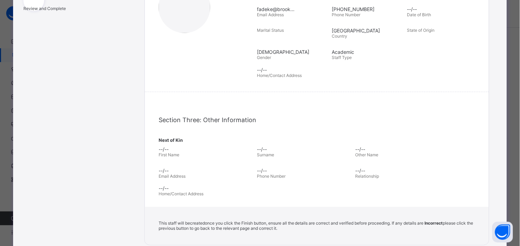
scroll to position [170, 0]
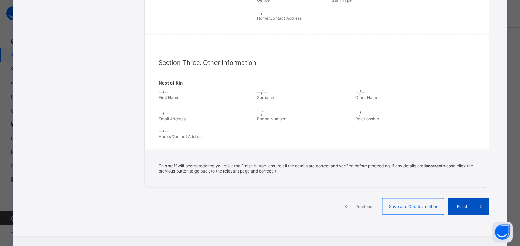
click at [454, 204] on span "Finish" at bounding box center [463, 206] width 20 height 5
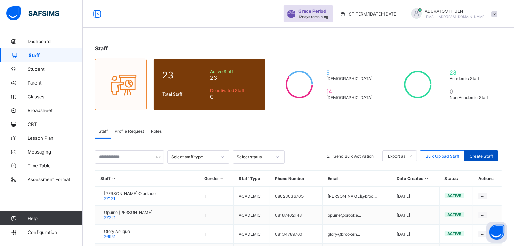
click at [483, 155] on span "Create Staff" at bounding box center [481, 155] width 23 height 5
select select "**"
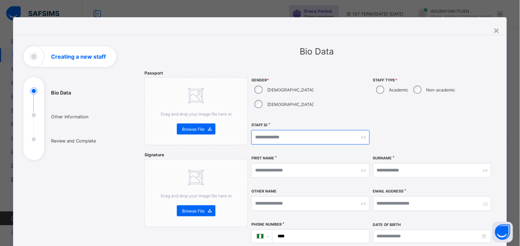
click at [318, 130] on input "text" at bounding box center [310, 137] width 118 height 14
type input "***"
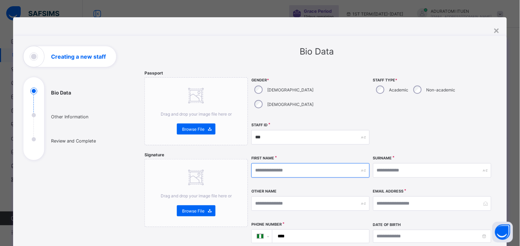
click at [292, 163] on input "text" at bounding box center [310, 170] width 118 height 14
type input "**********"
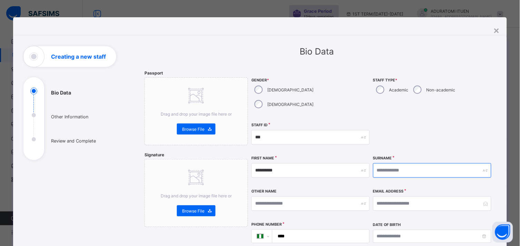
click at [390, 163] on input "text" at bounding box center [432, 170] width 118 height 14
type input "*"
type input "*******"
click at [302, 230] on input "****" at bounding box center [319, 236] width 91 height 13
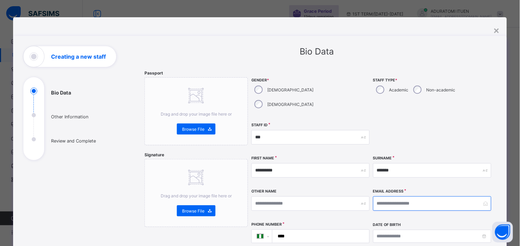
click at [392, 196] on input "email" at bounding box center [432, 203] width 118 height 14
paste input "**********"
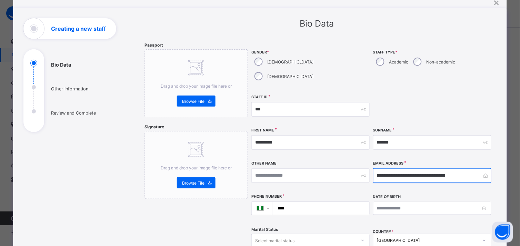
scroll to position [33, 0]
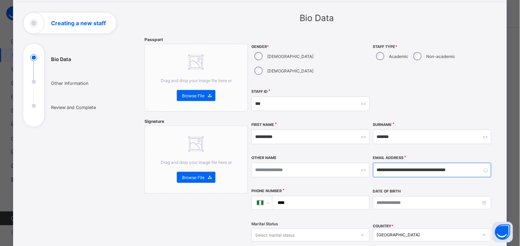
type input "**********"
click at [290, 196] on input "****" at bounding box center [319, 202] width 91 height 13
paste input "**********"
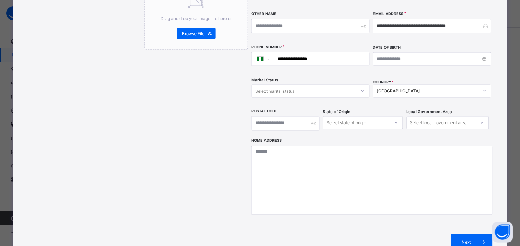
scroll to position [194, 0]
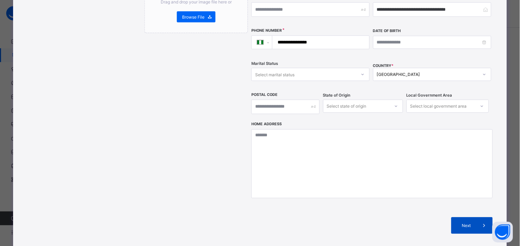
type input "**********"
click at [464, 217] on div "Next" at bounding box center [471, 225] width 41 height 17
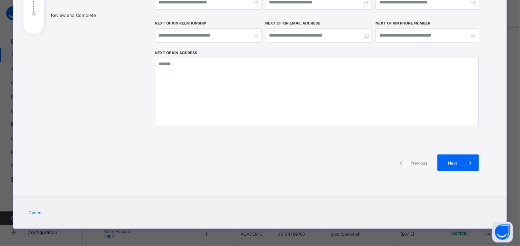
scroll to position [113, 0]
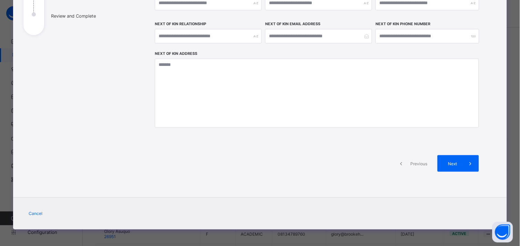
click at [453, 154] on div "Previous Next" at bounding box center [317, 163] width 324 height 37
click at [452, 159] on div "Next" at bounding box center [457, 163] width 41 height 17
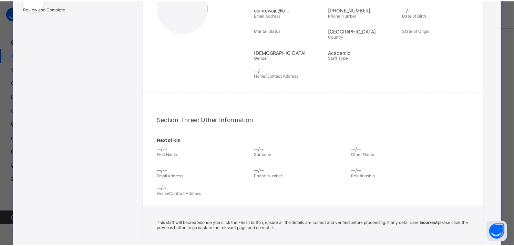
scroll to position [194, 0]
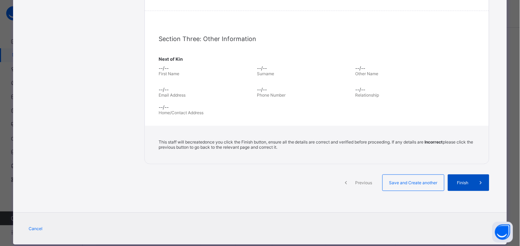
click at [456, 174] on div "Finish" at bounding box center [468, 182] width 41 height 17
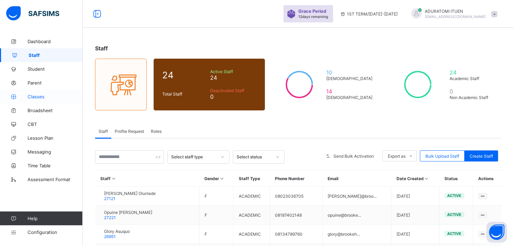
click at [35, 95] on span "Classes" at bounding box center [55, 97] width 55 height 6
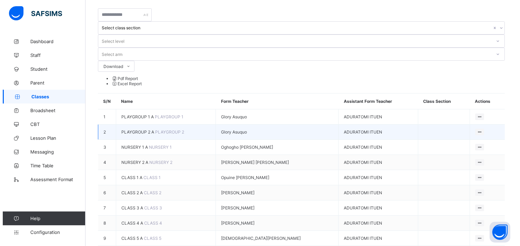
scroll to position [38, 0]
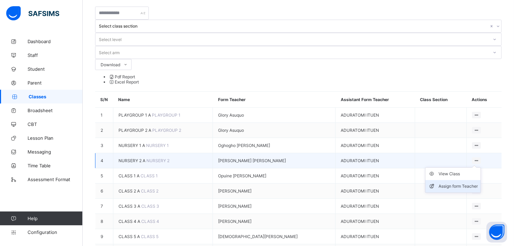
click at [448, 180] on li "Assign form Teacher" at bounding box center [453, 186] width 55 height 12
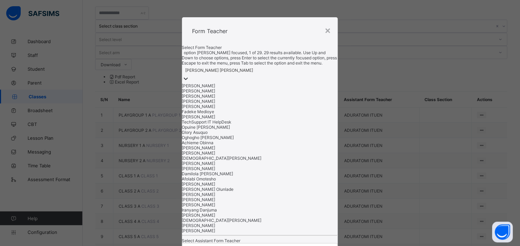
click at [189, 82] on icon at bounding box center [185, 78] width 7 height 7
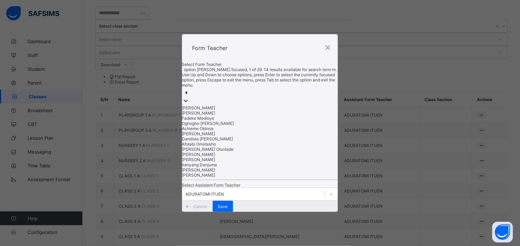
type input "**"
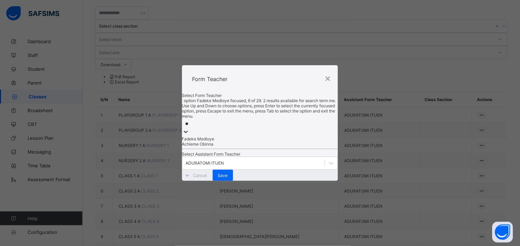
click at [261, 136] on div "Fadeke Medioye" at bounding box center [260, 138] width 156 height 5
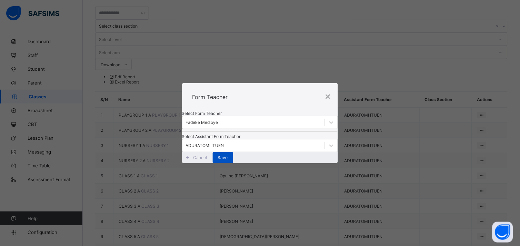
click at [233, 163] on div "Save" at bounding box center [223, 157] width 20 height 11
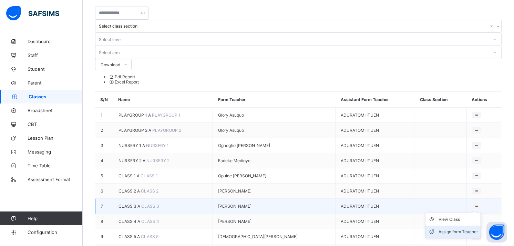
click at [446, 228] on div "Assign form Teacher" at bounding box center [458, 231] width 39 height 7
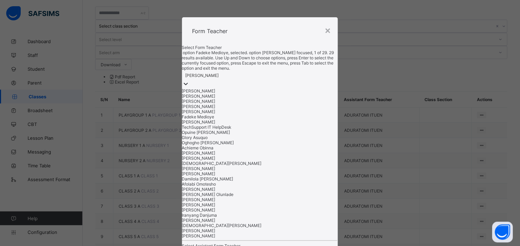
click at [189, 88] on div at bounding box center [185, 84] width 7 height 8
type input "**"
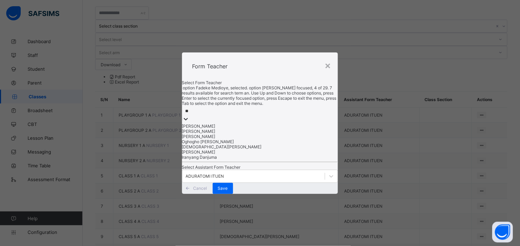
click at [276, 133] on div "[PERSON_NAME]" at bounding box center [260, 131] width 156 height 5
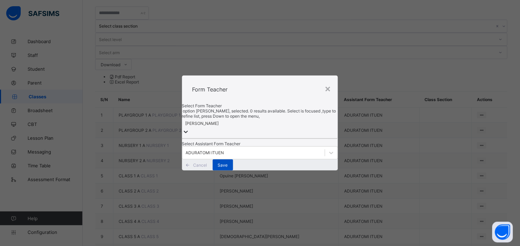
click at [233, 170] on div "Save" at bounding box center [223, 164] width 20 height 11
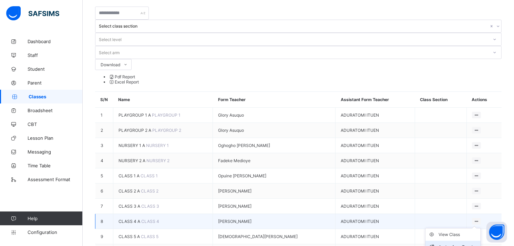
click at [449, 241] on li "Assign form Teacher" at bounding box center [453, 247] width 55 height 12
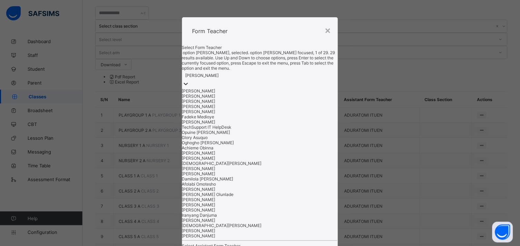
click at [189, 87] on icon at bounding box center [185, 83] width 7 height 7
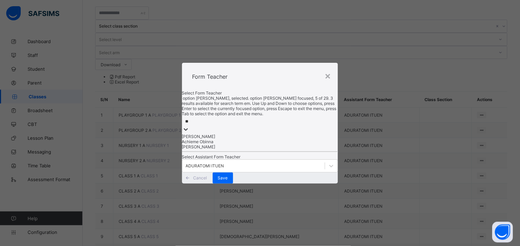
type input "***"
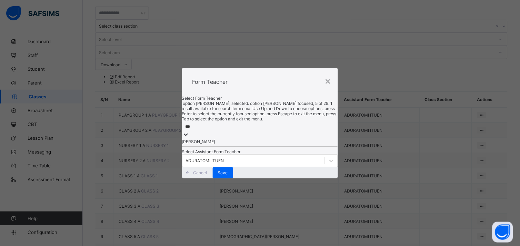
click at [309, 139] on div "[PERSON_NAME]" at bounding box center [260, 141] width 156 height 5
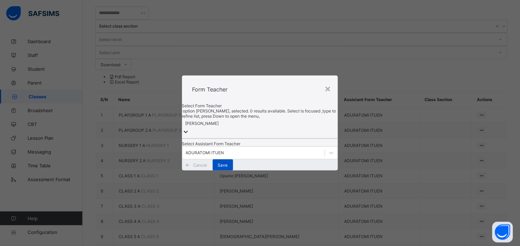
click at [233, 170] on div "Save" at bounding box center [223, 164] width 20 height 11
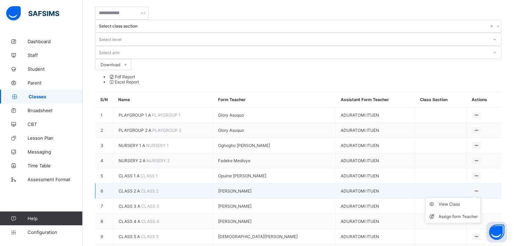
click at [476, 198] on ul "View Class Assign form Teacher" at bounding box center [453, 211] width 56 height 26
click at [454, 213] on div "Assign form Teacher" at bounding box center [458, 216] width 39 height 7
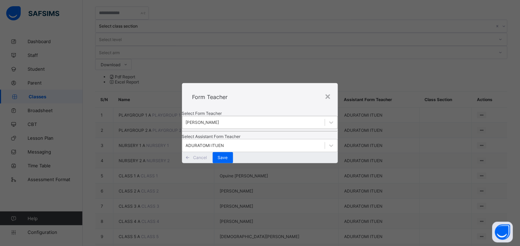
click at [219, 120] on div "[PERSON_NAME]" at bounding box center [202, 122] width 33 height 5
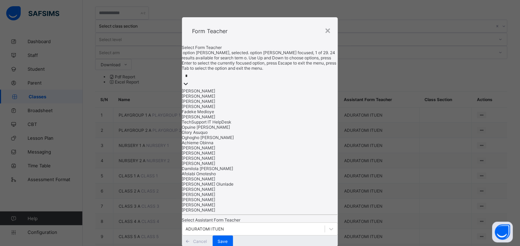
type input "**"
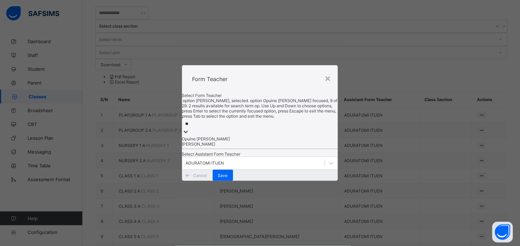
click at [261, 136] on div "Opuine [PERSON_NAME]" at bounding box center [260, 138] width 156 height 5
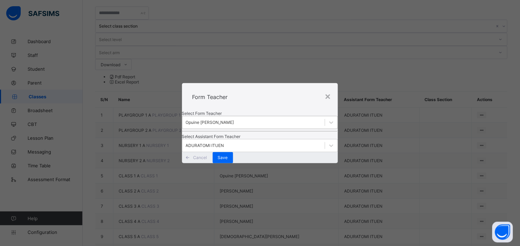
click at [315, 163] on div "Cancel Save" at bounding box center [260, 157] width 156 height 11
click at [228, 160] on span "Save" at bounding box center [223, 157] width 10 height 5
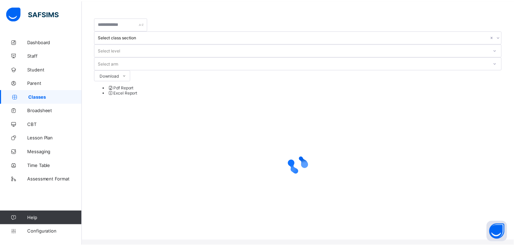
scroll to position [0, 0]
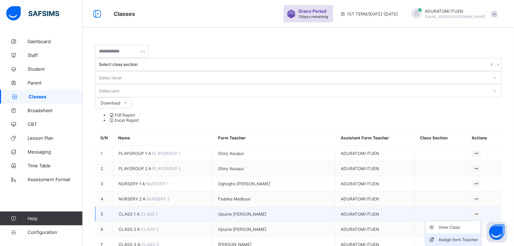
click at [454, 236] on div "Assign form Teacher" at bounding box center [458, 239] width 39 height 7
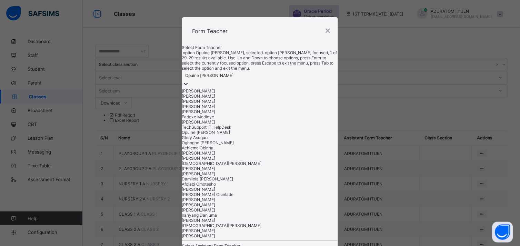
click at [296, 80] on div "Opuine [PERSON_NAME]" at bounding box center [260, 76] width 156 height 10
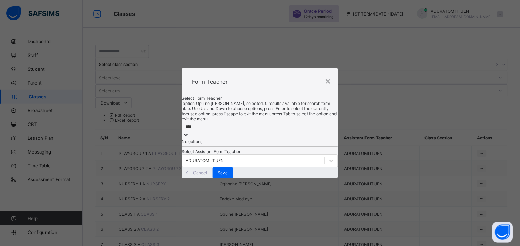
type input "***"
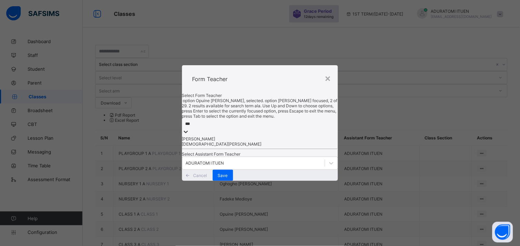
click at [281, 136] on div "[PERSON_NAME]" at bounding box center [260, 138] width 156 height 5
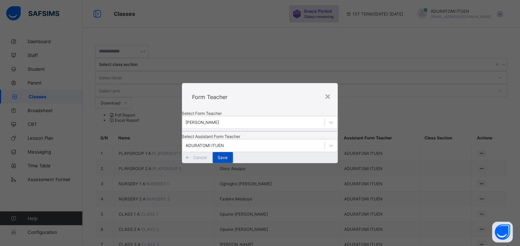
click at [228, 160] on span "Save" at bounding box center [223, 157] width 10 height 5
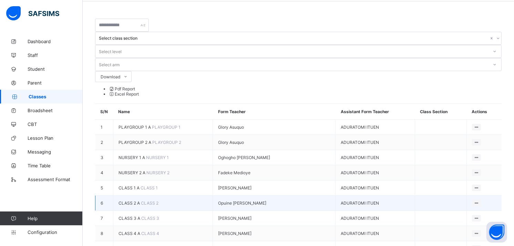
scroll to position [38, 0]
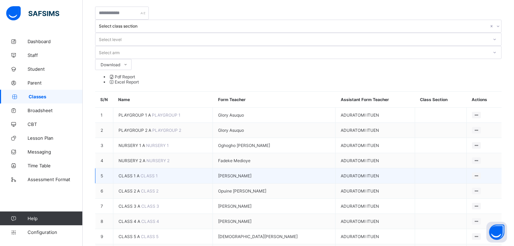
drag, startPoint x: 321, startPoint y: 101, endPoint x: 304, endPoint y: 131, distance: 34.4
click at [304, 131] on tbody "1 PLAYGROUP 1 A PLAYGROUP 1 Glory Asuquo ADURATOMI ITUEN View Class Assign form…" at bounding box center [298, 184] width 407 height 152
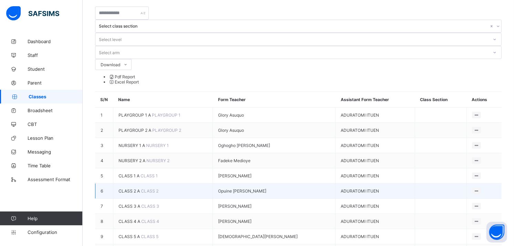
drag, startPoint x: 304, startPoint y: 131, endPoint x: 292, endPoint y: 138, distance: 13.9
click at [292, 183] on td "Opuine [PERSON_NAME]" at bounding box center [274, 190] width 123 height 15
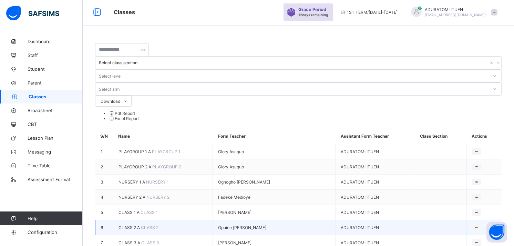
scroll to position [0, 0]
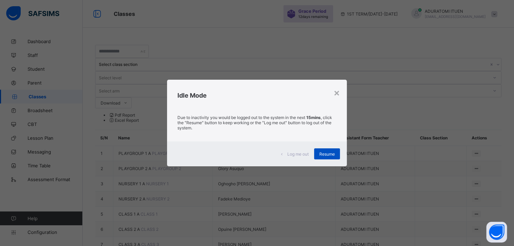
click at [327, 156] on span "Resume" at bounding box center [328, 153] width 16 height 5
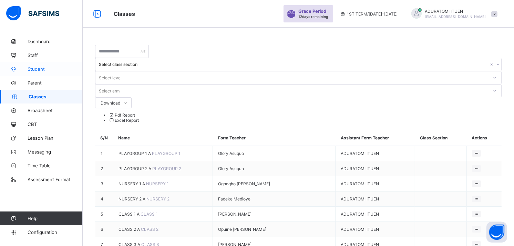
click at [39, 69] on span "Student" at bounding box center [55, 69] width 55 height 6
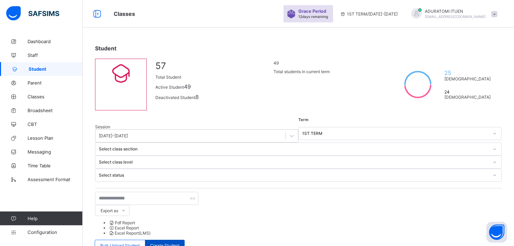
click at [180, 243] on span "Create Student" at bounding box center [164, 245] width 29 height 5
select select "**"
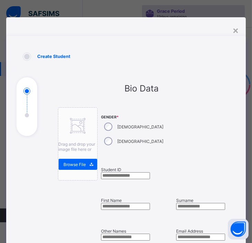
click at [150, 175] on input "text" at bounding box center [125, 175] width 49 height 7
type input "*"
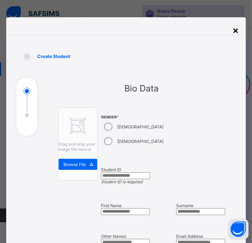
click at [235, 29] on div "×" at bounding box center [235, 30] width 7 height 12
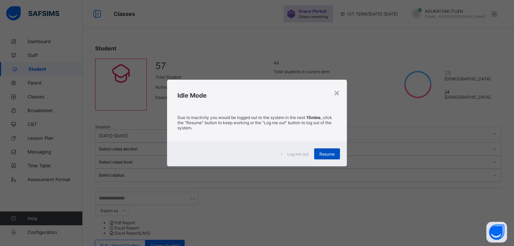
click at [319, 157] on div "Resume" at bounding box center [327, 153] width 26 height 11
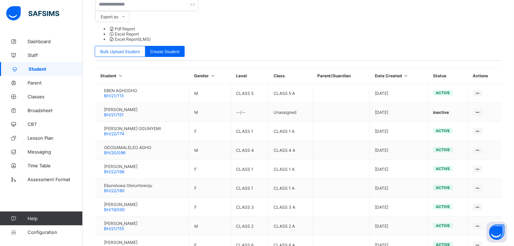
scroll to position [211, 0]
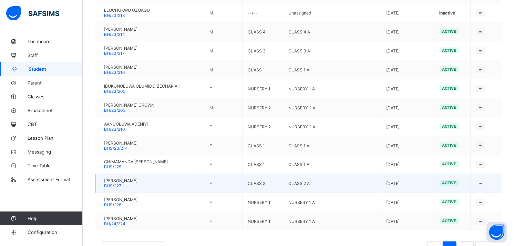
scroll to position [1041, 0]
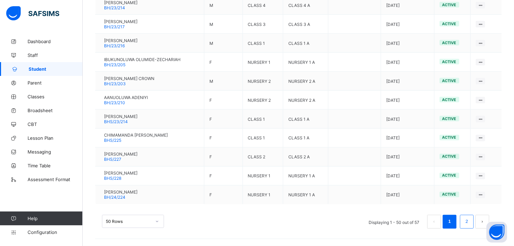
click at [470, 221] on link "2" at bounding box center [467, 221] width 7 height 9
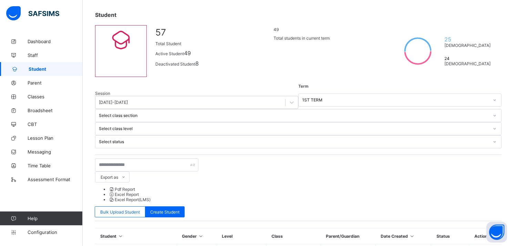
scroll to position [0, 0]
